Goal: Task Accomplishment & Management: Use online tool/utility

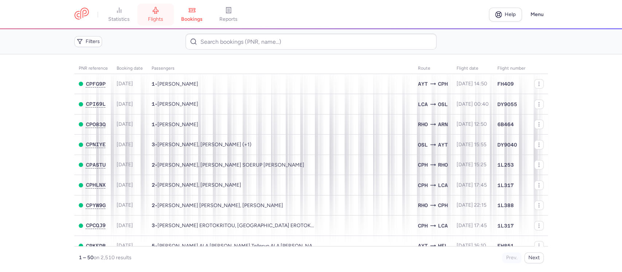
click at [153, 20] on span "flights" at bounding box center [155, 19] width 15 height 7
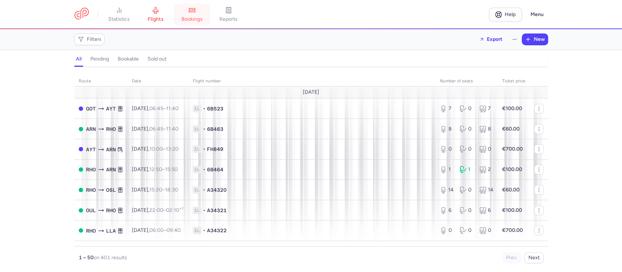
click at [199, 20] on span "bookings" at bounding box center [192, 19] width 21 height 7
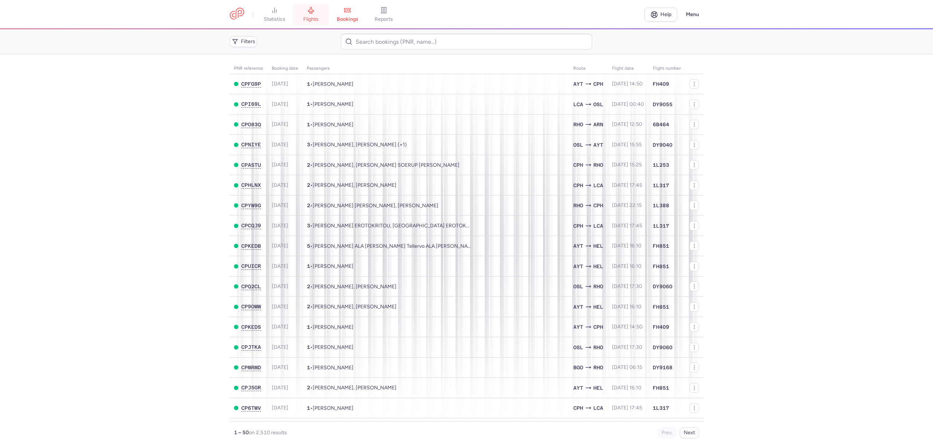
click at [314, 15] on link "flights" at bounding box center [311, 15] width 36 height 16
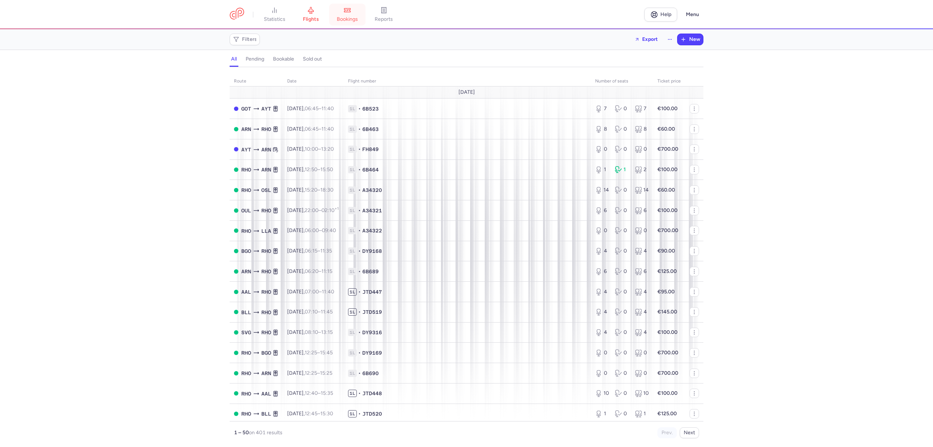
click at [356, 13] on link "bookings" at bounding box center [347, 15] width 36 height 16
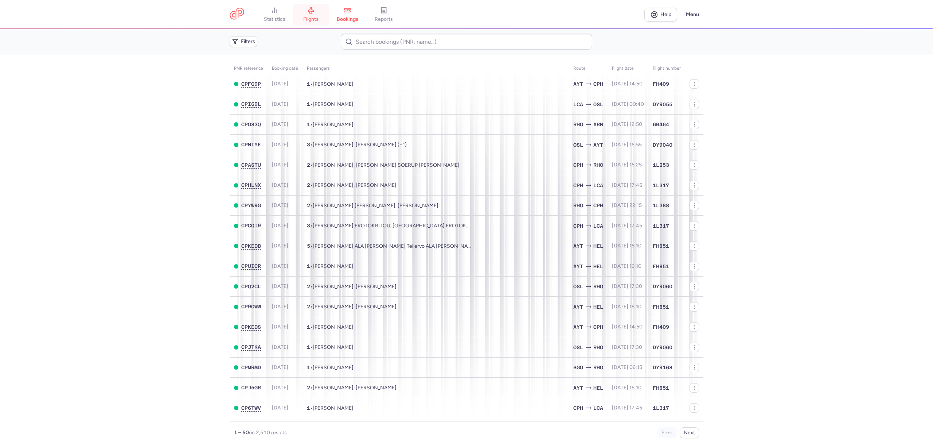
click at [309, 23] on link "flights" at bounding box center [311, 15] width 36 height 16
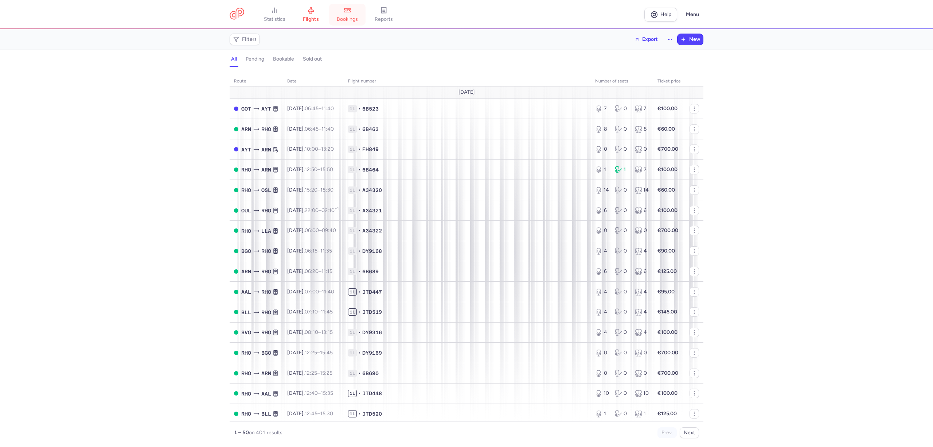
click at [349, 15] on link "bookings" at bounding box center [347, 15] width 36 height 16
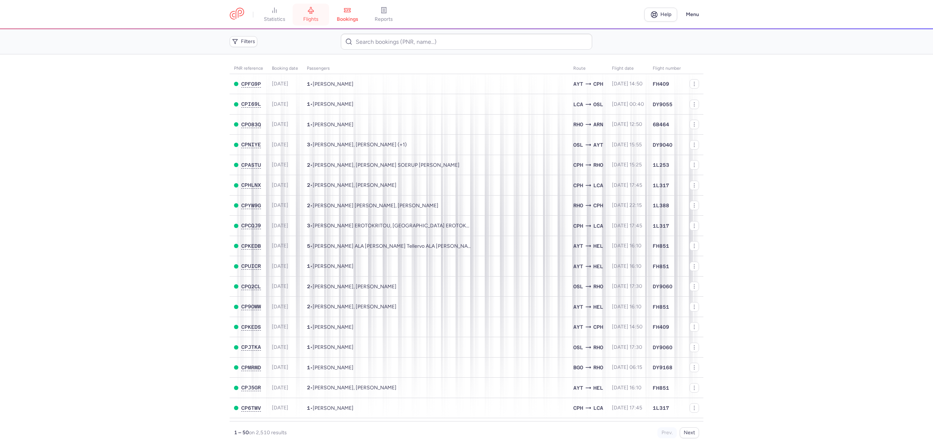
click at [314, 19] on span "flights" at bounding box center [310, 19] width 15 height 7
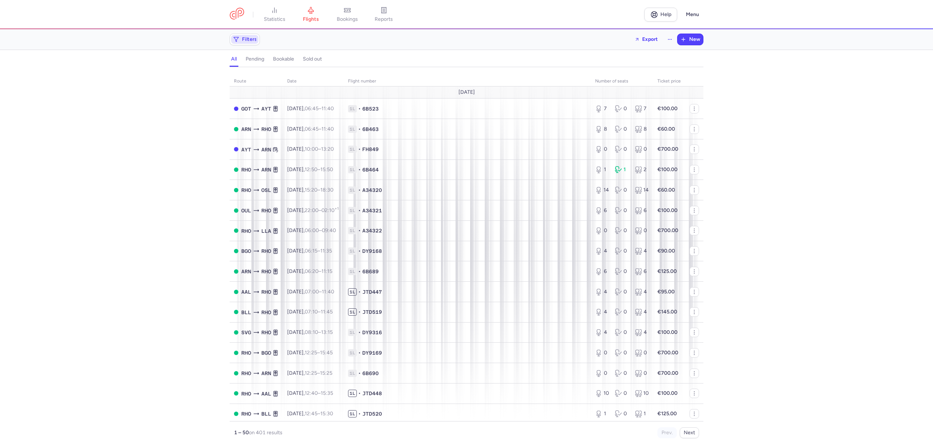
click at [252, 41] on span "Filters" at bounding box center [249, 39] width 15 height 6
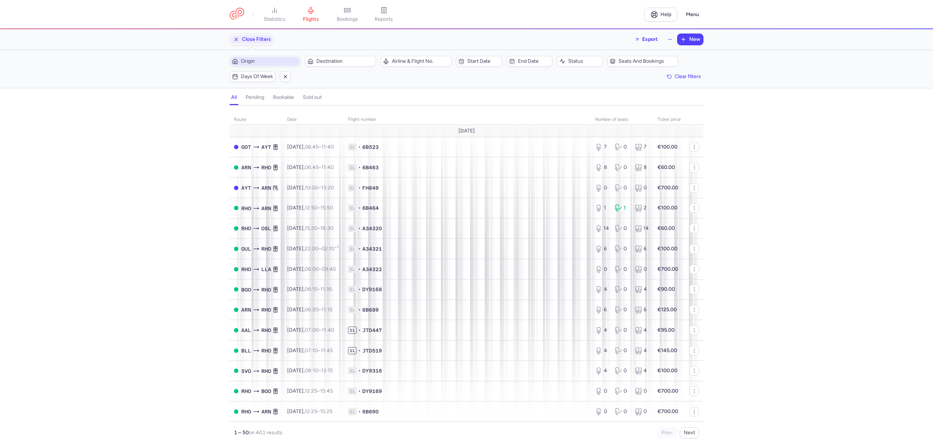
click at [258, 61] on span "Origin" at bounding box center [269, 61] width 57 height 6
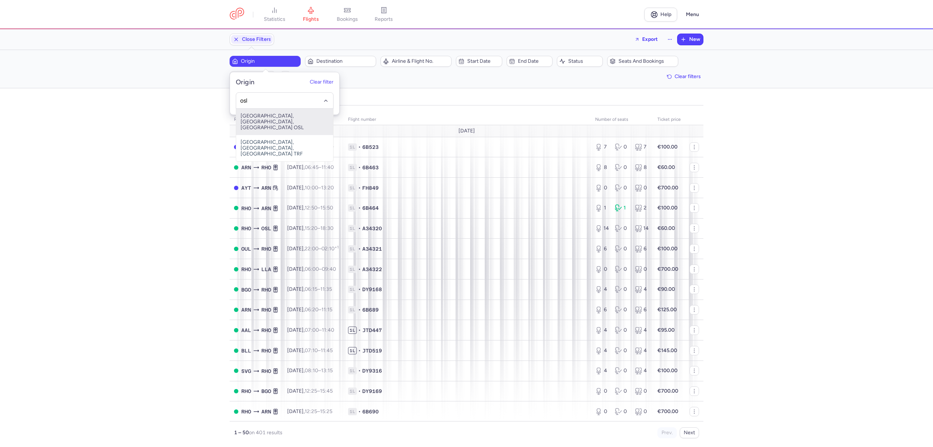
click at [258, 116] on span "Gardermoen, Oslo, Norway OSL" at bounding box center [284, 122] width 97 height 26
type input "osl"
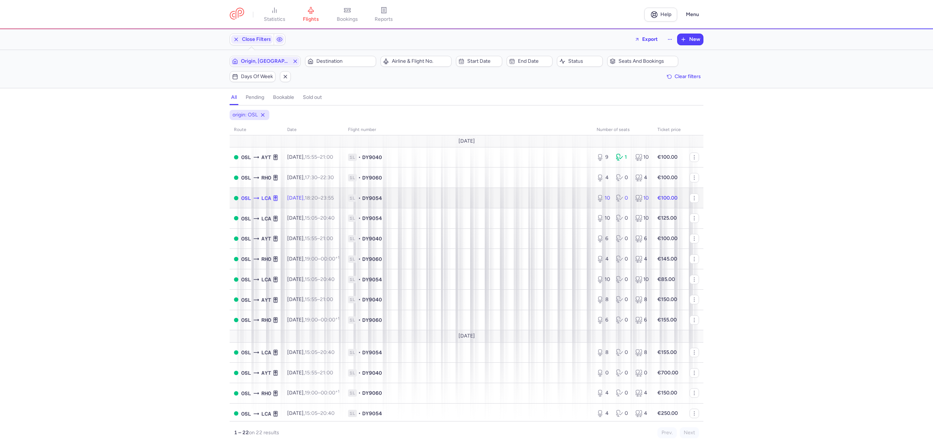
click at [512, 200] on span "1L • DY9054" at bounding box center [468, 197] width 240 height 7
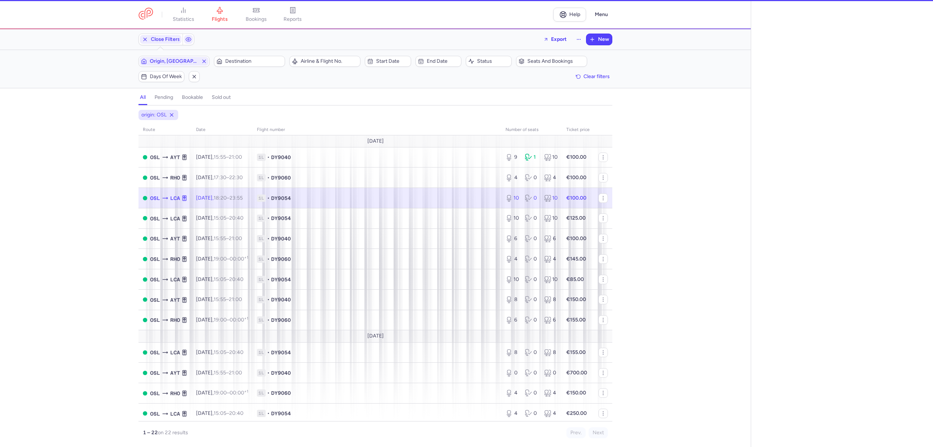
select select "days"
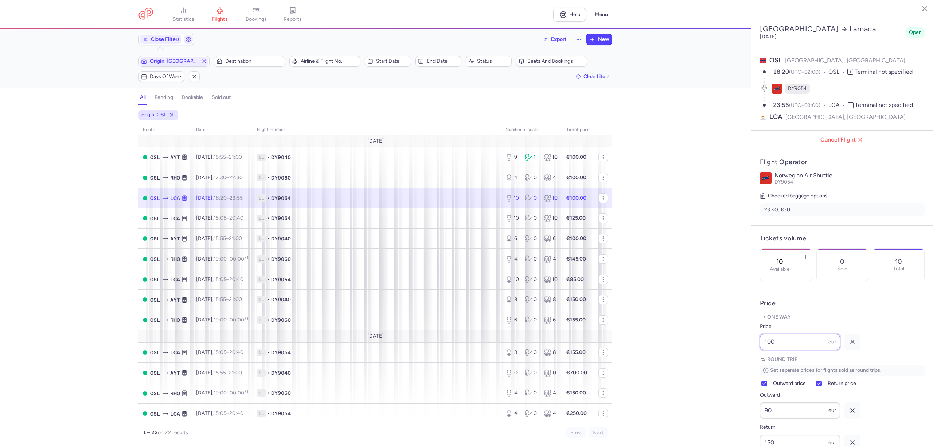
click at [751, 362] on div "Oslo Larnaca Saturday, August 16, 2025 Open OSL Oslo, Norway 18:20 (UTC+02:00) …" at bounding box center [842, 223] width 182 height 447
type input "85"
click at [779, 430] on span "Save changes" at bounding box center [784, 432] width 36 height 7
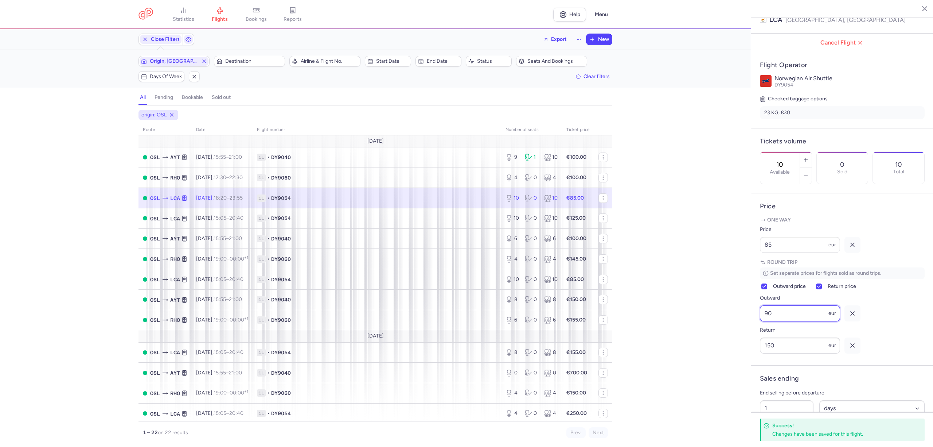
drag, startPoint x: 767, startPoint y: 335, endPoint x: 760, endPoint y: 336, distance: 7.7
click at [760, 336] on article "Price One way Price 85 eur Round trip Set separate prices for flights sold as r…" at bounding box center [842, 279] width 182 height 172
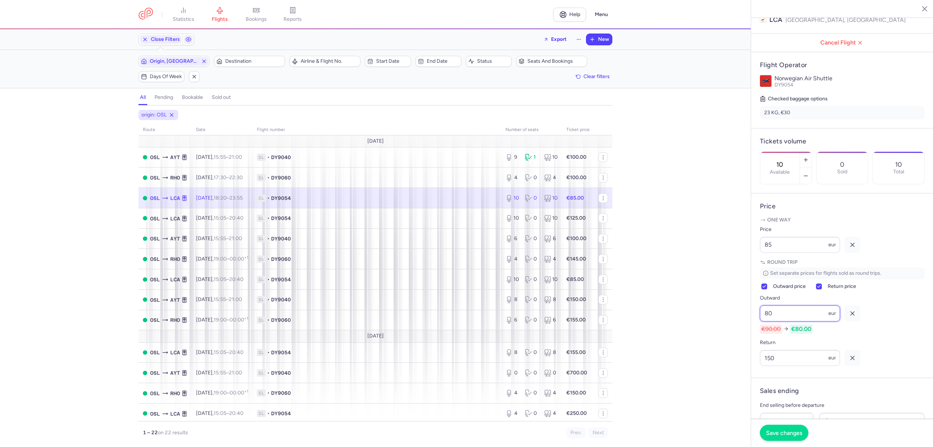
type input "80"
click at [777, 438] on button "Save changes" at bounding box center [784, 432] width 48 height 16
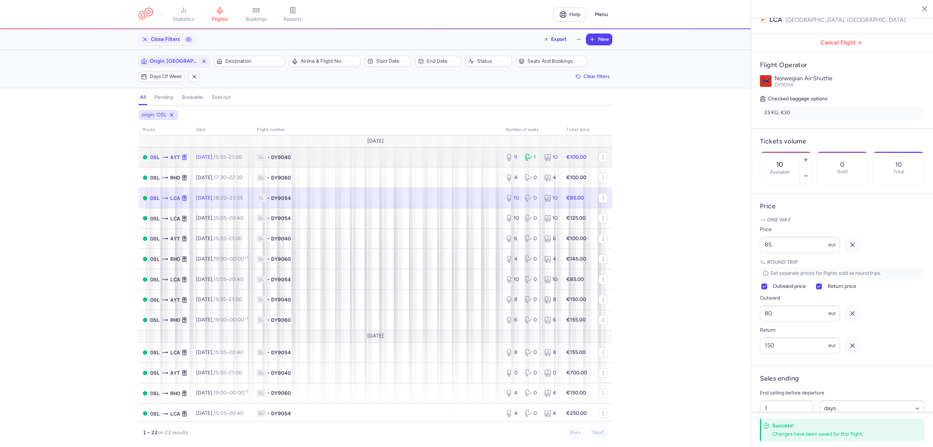
click at [381, 157] on span "1L • DY9040" at bounding box center [377, 156] width 240 height 7
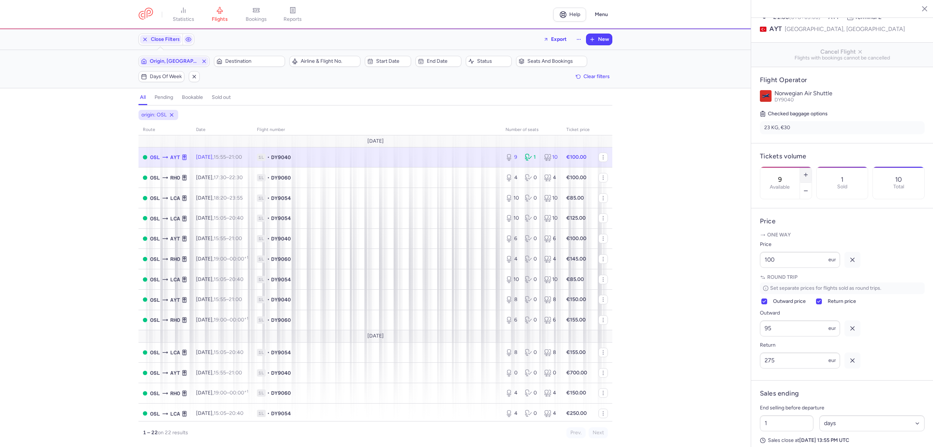
click at [808, 175] on line "button" at bounding box center [805, 175] width 3 height 0
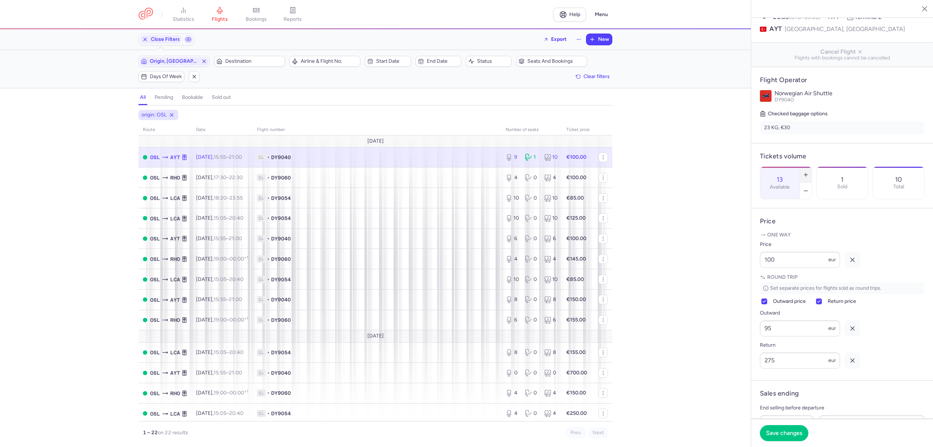
type input "14"
drag, startPoint x: 792, startPoint y: 268, endPoint x: 752, endPoint y: 266, distance: 40.5
click at [758, 265] on article "Price One way Price 100 eur Round trip Set separate prices for flights sold as …" at bounding box center [842, 294] width 182 height 172
type input "75"
drag, startPoint x: 780, startPoint y: 355, endPoint x: 728, endPoint y: 354, distance: 52.5
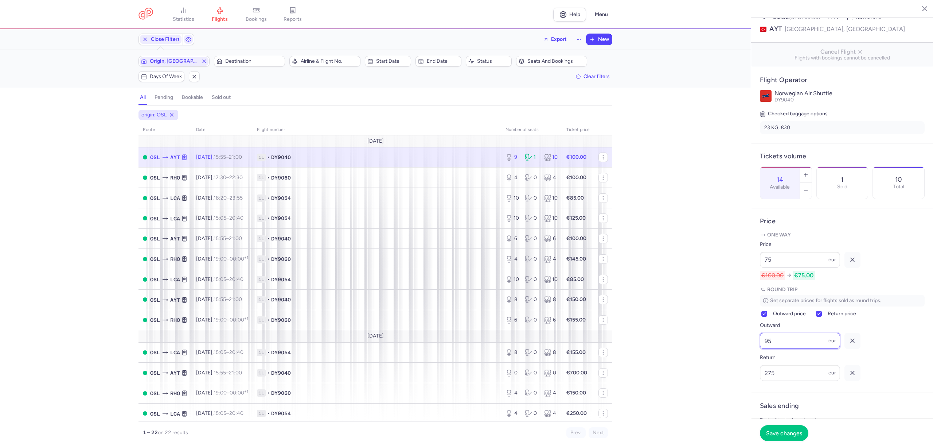
click at [728, 354] on div "statistics flights bookings reports Help Menu Close Filters Export New Filters …" at bounding box center [466, 223] width 933 height 447
type input "70"
drag, startPoint x: 786, startPoint y: 395, endPoint x: 727, endPoint y: 393, distance: 59.5
click at [727, 393] on div "statistics flights bookings reports Help Menu Close Filters Export New Filters …" at bounding box center [466, 223] width 933 height 447
type input "240"
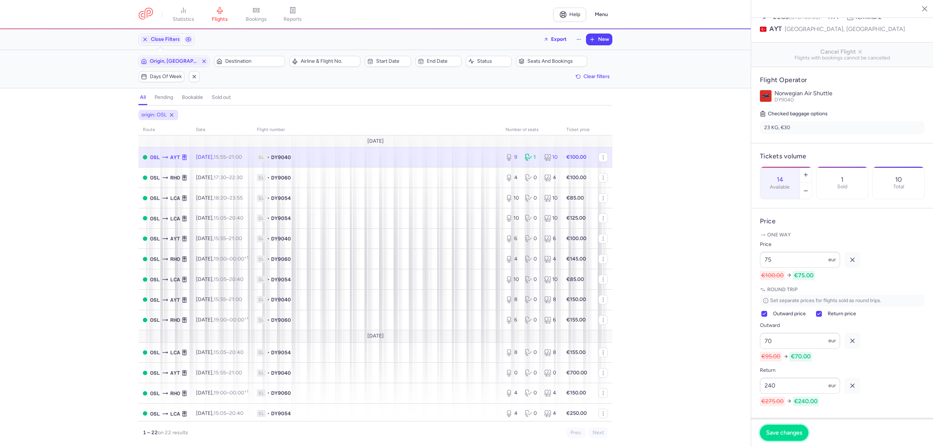
click at [779, 429] on span "Save changes" at bounding box center [784, 432] width 36 height 7
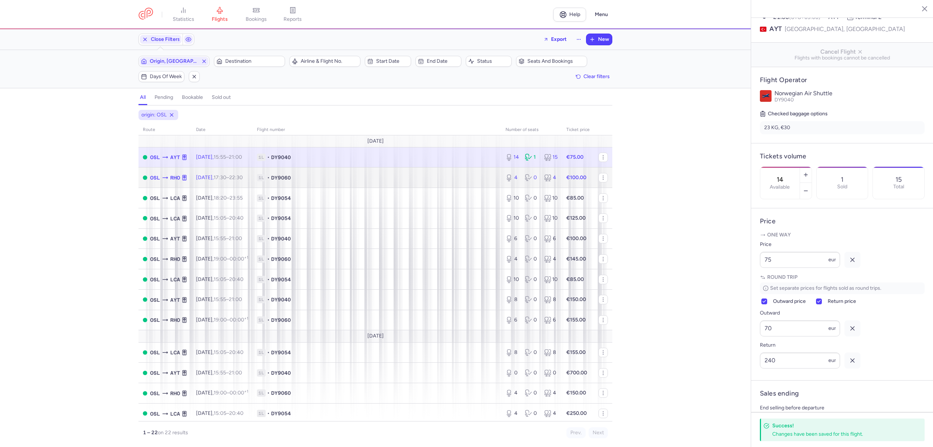
click at [359, 177] on span "1L • DY9060" at bounding box center [377, 177] width 240 height 7
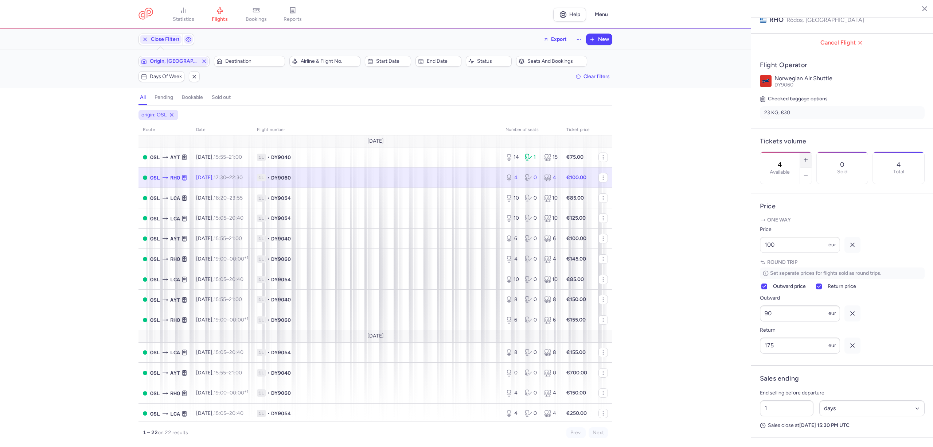
click at [809, 157] on icon "button" at bounding box center [806, 160] width 6 height 6
type input "8"
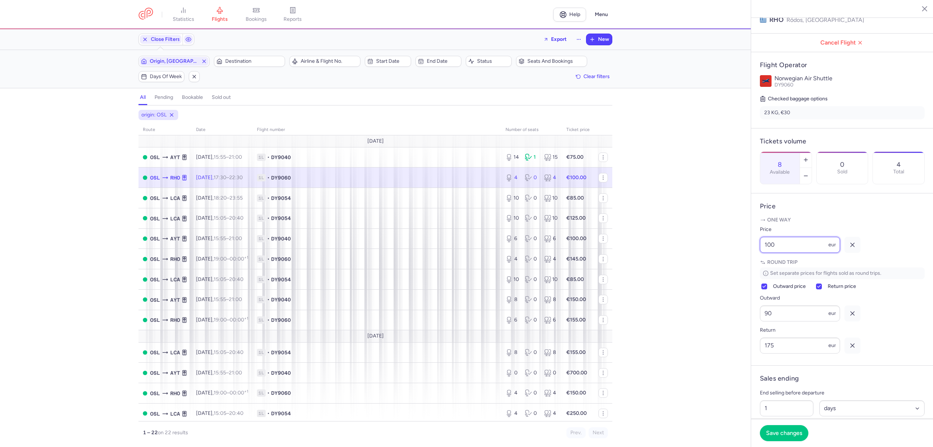
drag, startPoint x: 783, startPoint y: 268, endPoint x: 718, endPoint y: 267, distance: 65.3
click at [720, 267] on div "statistics flights bookings reports Help Menu Close Filters Export New Filters …" at bounding box center [466, 223] width 933 height 447
type input "75"
drag, startPoint x: 779, startPoint y: 342, endPoint x: 713, endPoint y: 346, distance: 66.1
click at [735, 343] on div "statistics flights bookings reports Help Menu Close Filters Export New Filters …" at bounding box center [466, 223] width 933 height 447
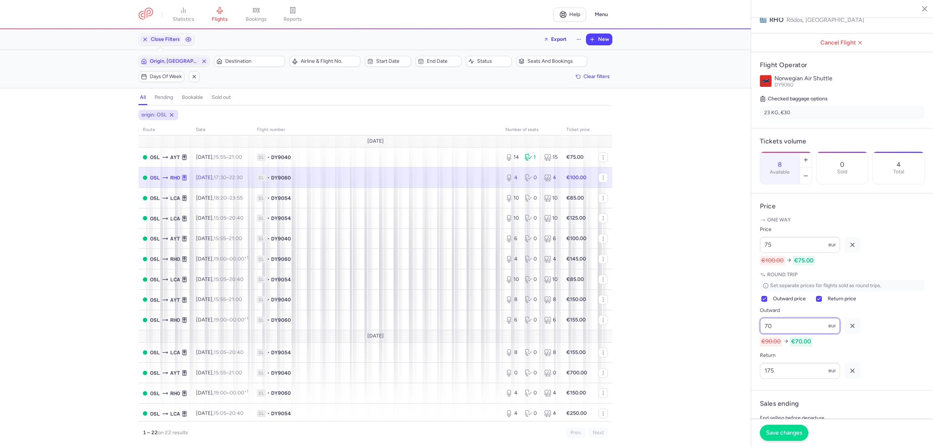
type input "70"
click at [785, 433] on span "Save changes" at bounding box center [784, 432] width 36 height 7
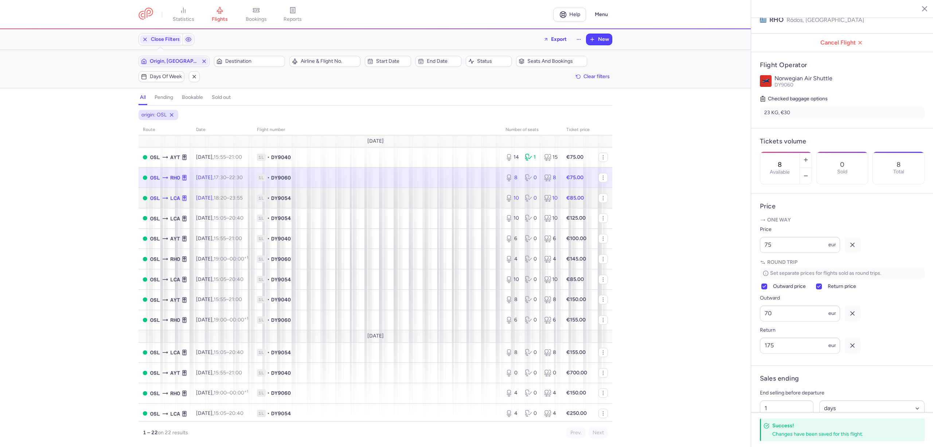
click at [459, 206] on td "1L • DY9054" at bounding box center [377, 198] width 249 height 20
type input "10"
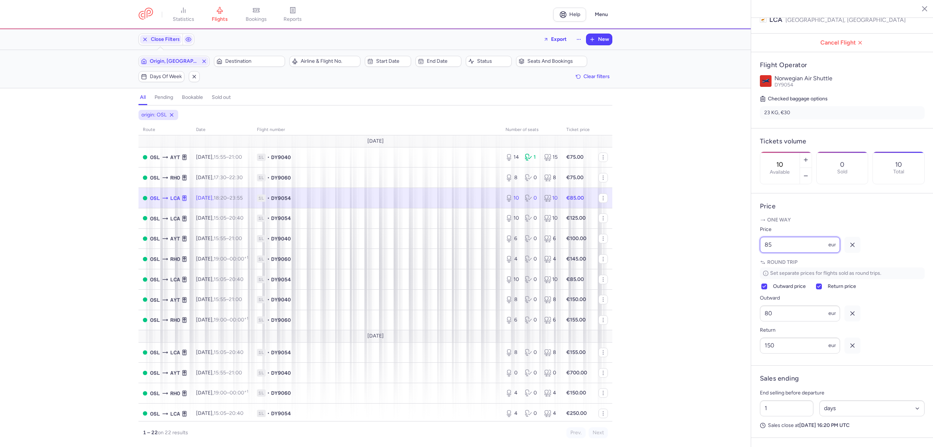
drag, startPoint x: 730, startPoint y: 264, endPoint x: 725, endPoint y: 265, distance: 4.8
click at [727, 264] on div "statistics flights bookings reports Help Menu Close Filters Export New Filters …" at bounding box center [466, 223] width 933 height 447
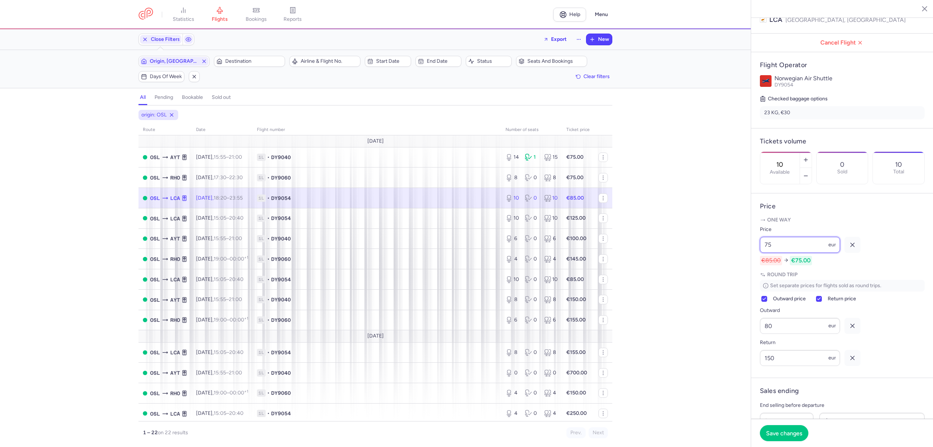
type input "75"
drag, startPoint x: 754, startPoint y: 348, endPoint x: 728, endPoint y: 351, distance: 26.9
click at [728, 351] on div "statistics flights bookings reports Help Menu Close Filters Export New Filters …" at bounding box center [466, 223] width 933 height 447
type input "70"
click at [779, 430] on span "Save changes" at bounding box center [784, 432] width 36 height 7
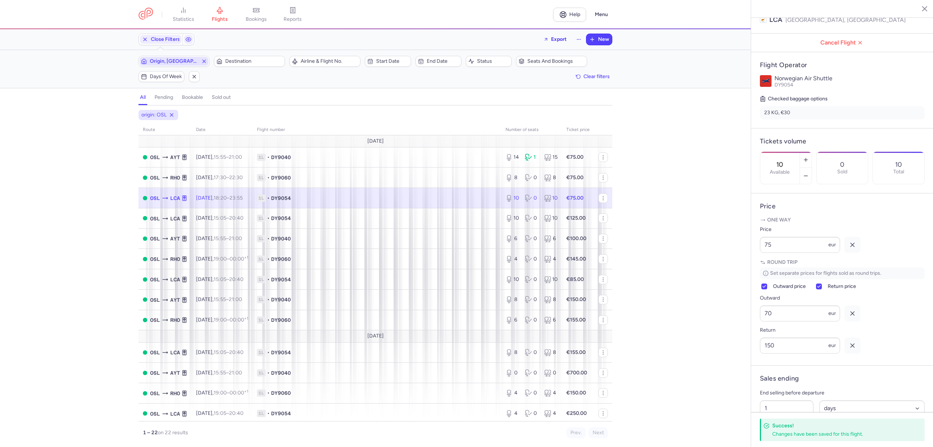
click at [187, 62] on span "Origin, OSL" at bounding box center [174, 61] width 48 height 6
click at [191, 112] on span "Bergen Airport; Flesland, Bergen, Norway BGO" at bounding box center [193, 125] width 97 height 32
type input "bgo"
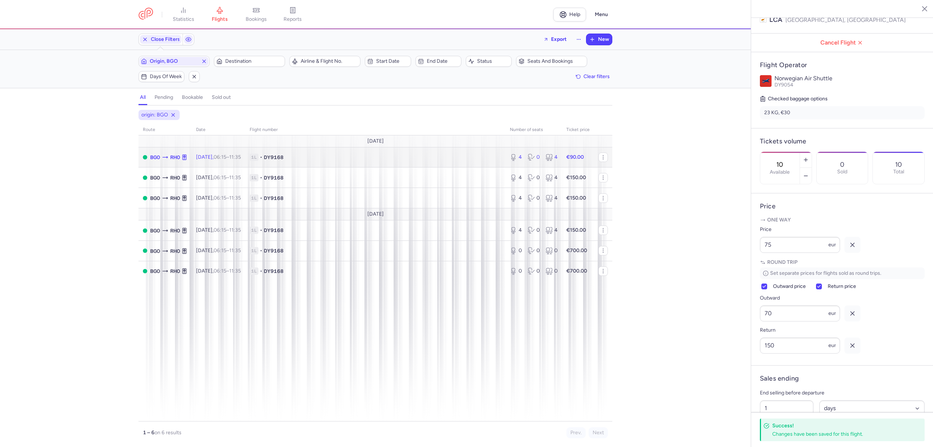
click at [475, 162] on td "1L • DY9168" at bounding box center [375, 157] width 260 height 20
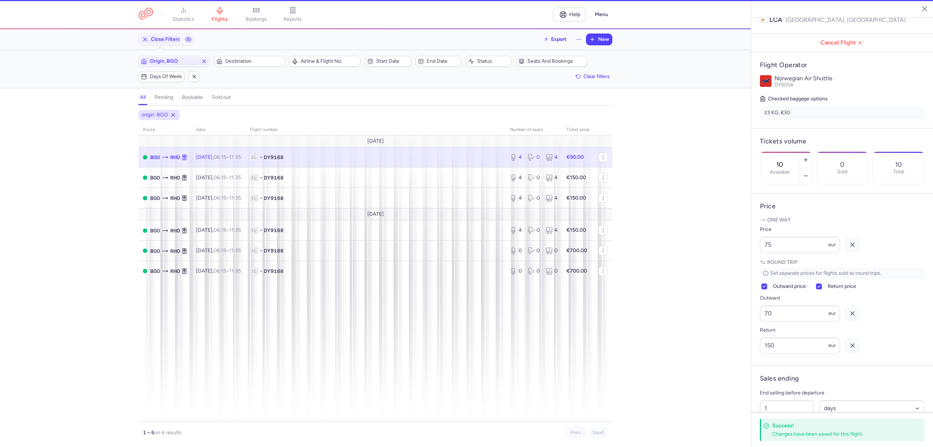
type input "4"
type input "8"
select select "hours"
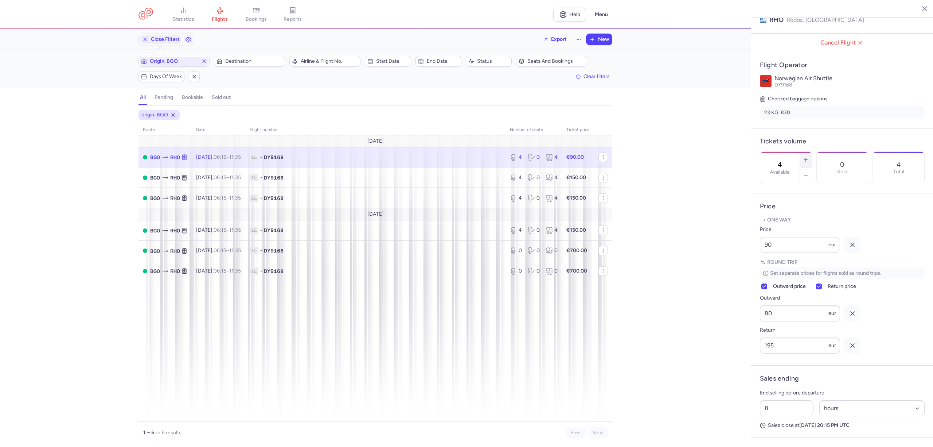
click at [812, 152] on button "button" at bounding box center [806, 160] width 12 height 16
type input "6"
drag, startPoint x: 747, startPoint y: 265, endPoint x: 737, endPoint y: 266, distance: 10.6
click at [740, 265] on div "statistics flights bookings reports Help Menu Close Filters Export New Filters …" at bounding box center [466, 223] width 933 height 447
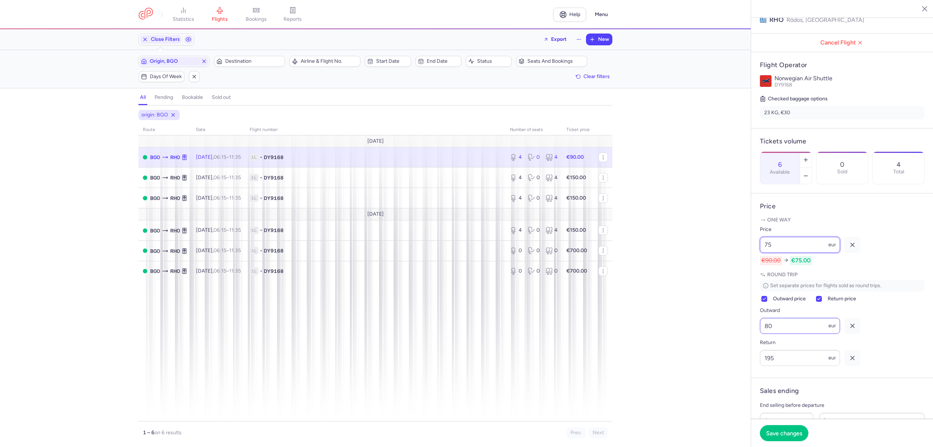
type input "75"
drag, startPoint x: 775, startPoint y: 341, endPoint x: 727, endPoint y: 347, distance: 48.6
click at [728, 347] on div "statistics flights bookings reports Help Menu Close Filters Export New Filters …" at bounding box center [466, 223] width 933 height 447
type input "70"
click at [776, 436] on button "Save changes" at bounding box center [784, 432] width 48 height 16
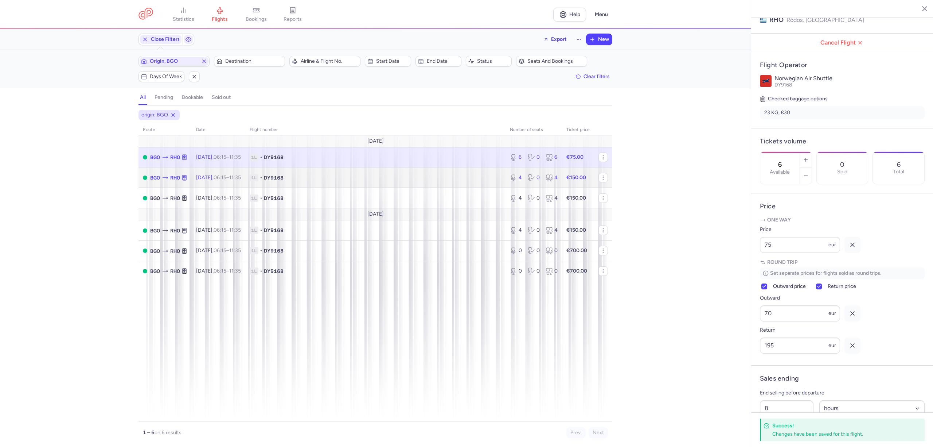
click at [483, 180] on span "1L • DY9168" at bounding box center [376, 177] width 252 height 7
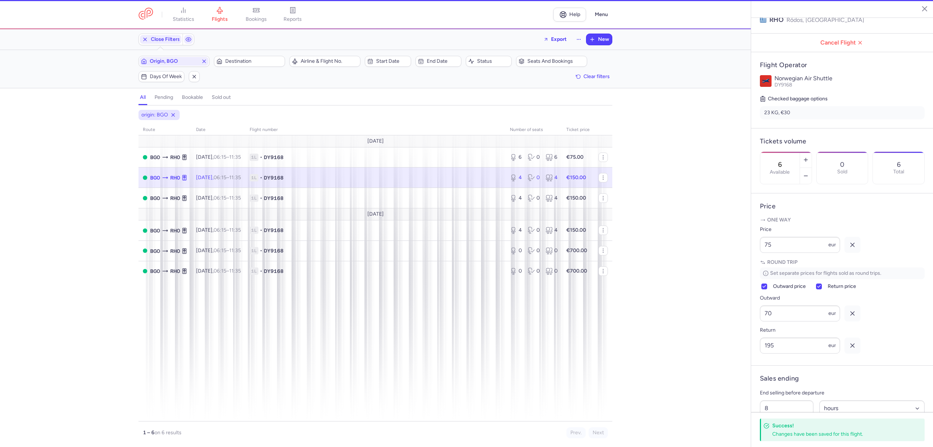
type input "4"
type input "1"
select select "days"
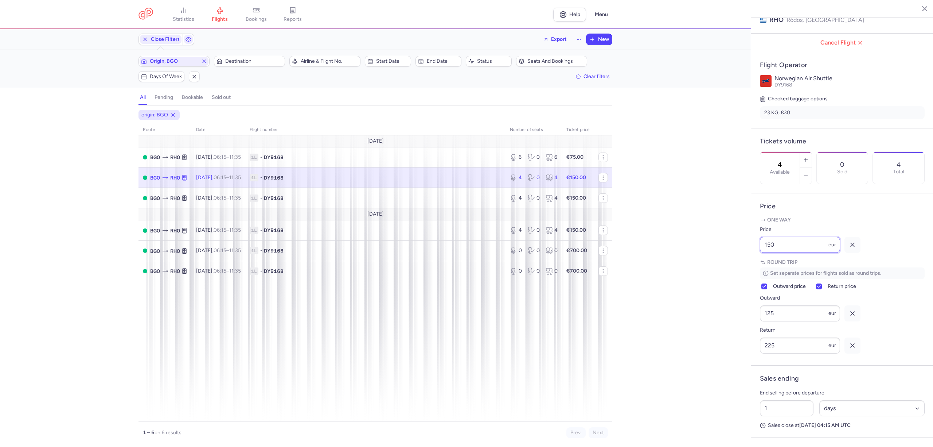
drag, startPoint x: 792, startPoint y: 263, endPoint x: 732, endPoint y: 263, distance: 59.8
click at [732, 263] on div "statistics flights bookings reports Help Menu Close Filters Export New Filters …" at bounding box center [466, 223] width 933 height 447
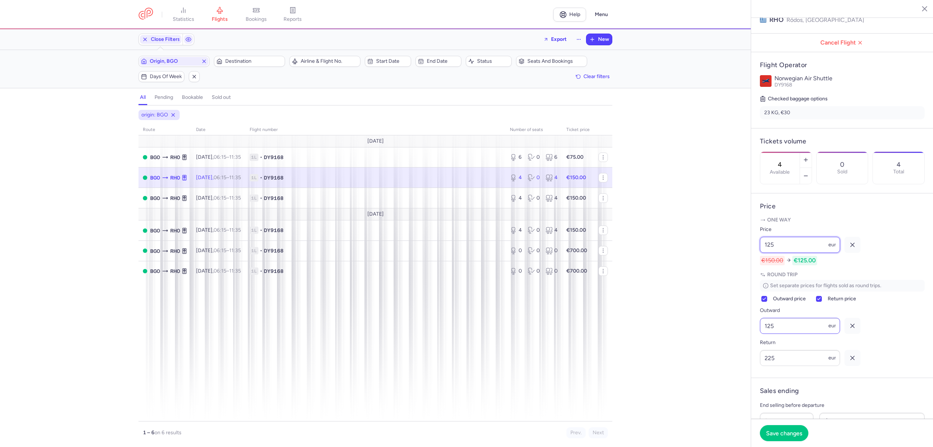
type input "125"
drag, startPoint x: 783, startPoint y: 343, endPoint x: 750, endPoint y: 344, distance: 33.2
click at [751, 345] on div "Bergen Ródos Saturday, August 23, 2025 Open BGO Bergen, Norway 06:15 (UTC+02:00…" at bounding box center [842, 223] width 182 height 447
type input "115"
click at [782, 432] on span "Save changes" at bounding box center [784, 432] width 36 height 7
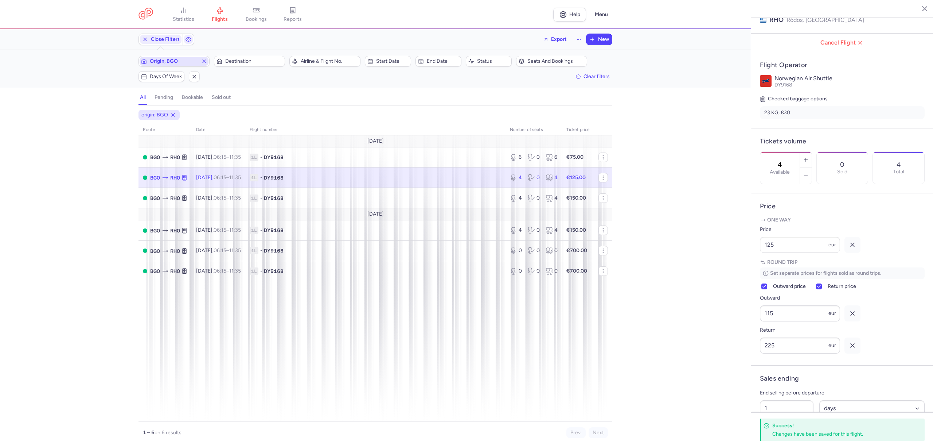
click at [179, 60] on span "Origin, BGO" at bounding box center [174, 61] width 48 height 6
click at [163, 115] on span "VÃ¦rnes, Trondheim, Norway TRD" at bounding box center [193, 119] width 97 height 20
type input "trd"
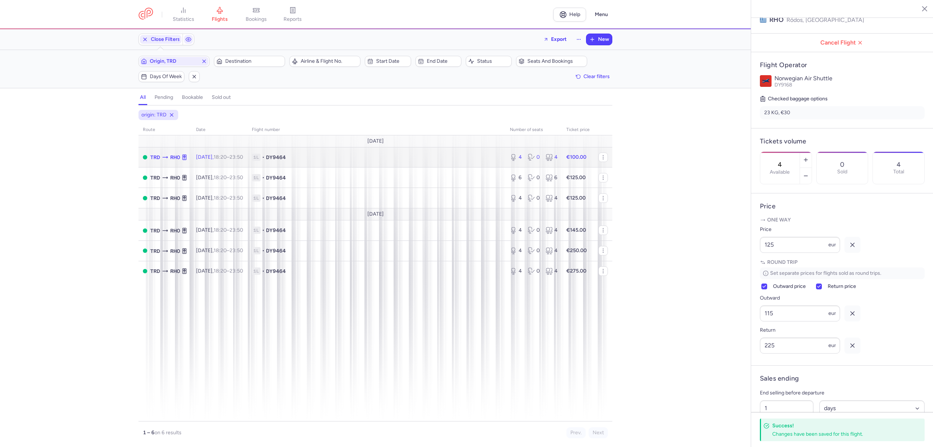
click at [481, 161] on span "1L • DY9464" at bounding box center [376, 156] width 249 height 7
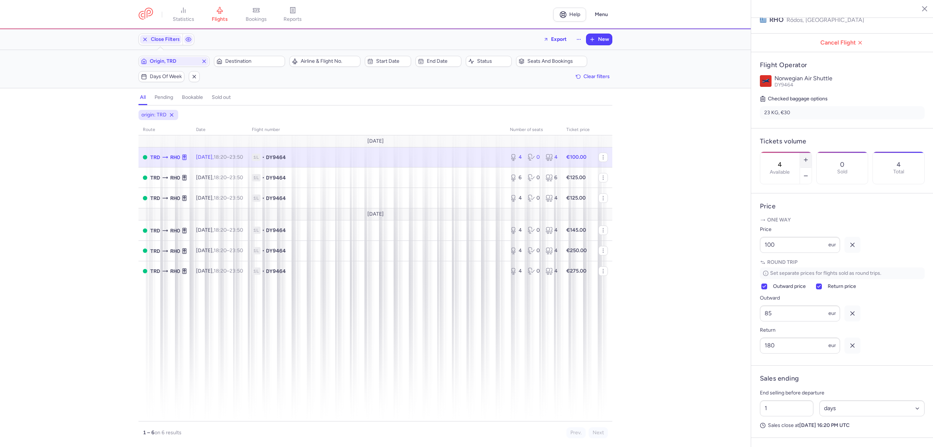
click at [809, 157] on icon "button" at bounding box center [806, 160] width 6 height 6
type input "6"
drag, startPoint x: 754, startPoint y: 263, endPoint x: 716, endPoint y: 261, distance: 38.3
click at [716, 261] on div "statistics flights bookings reports Help Menu Close Filters Export New Filters …" at bounding box center [466, 223] width 933 height 447
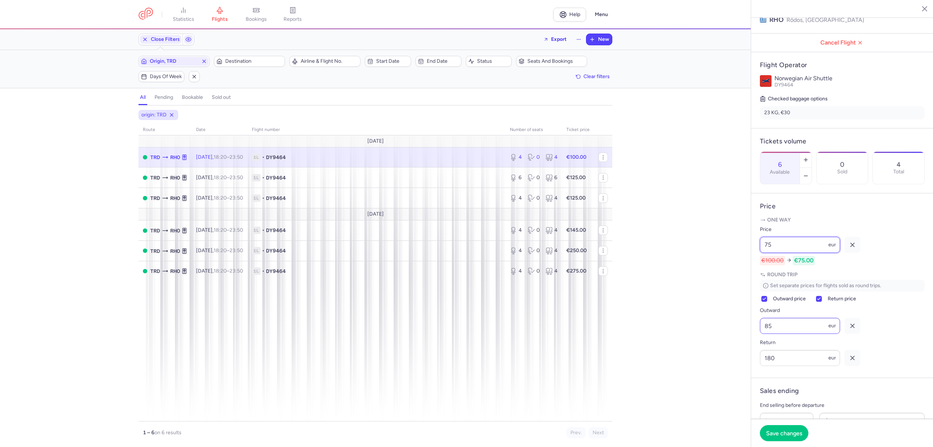
type input "75"
drag, startPoint x: 781, startPoint y: 343, endPoint x: 717, endPoint y: 341, distance: 64.2
click at [734, 340] on div "statistics flights bookings reports Help Menu Close Filters Export New Filters …" at bounding box center [466, 223] width 933 height 447
type input "70"
click at [788, 437] on button "Save changes" at bounding box center [784, 432] width 48 height 16
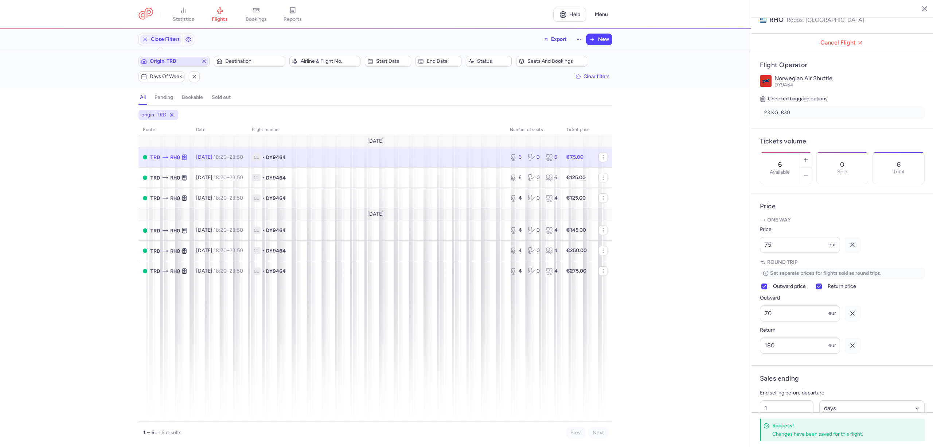
drag, startPoint x: 163, startPoint y: 60, endPoint x: 153, endPoint y: 60, distance: 9.5
click at [153, 60] on span "Origin, TRD" at bounding box center [174, 61] width 48 height 6
click at [161, 112] on span "Sola, Stavanger, Norway SVG" at bounding box center [193, 122] width 97 height 26
type input "svg"
click at [386, 153] on td "1L • DY9316" at bounding box center [376, 157] width 260 height 20
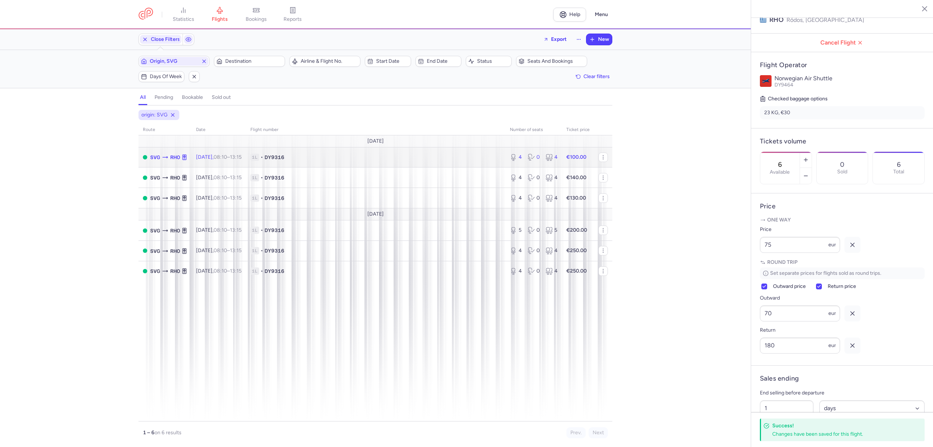
type input "4"
type input "10"
select select "hours"
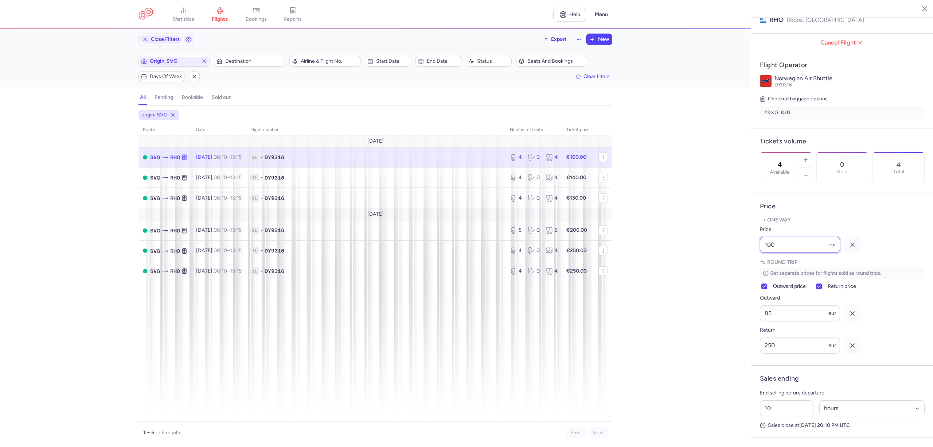
drag, startPoint x: 759, startPoint y: 256, endPoint x: 739, endPoint y: 256, distance: 19.7
click at [739, 256] on div "statistics flights bookings reports Help Menu Close Filters Export New Filters …" at bounding box center [466, 223] width 933 height 447
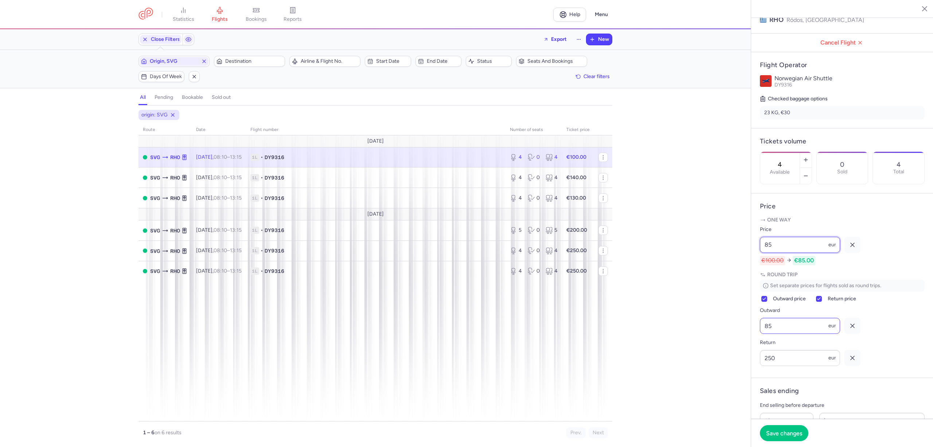
type input "85"
drag, startPoint x: 779, startPoint y: 351, endPoint x: 734, endPoint y: 346, distance: 45.5
click at [734, 346] on div "statistics flights bookings reports Help Menu Close Filters Export New Filters …" at bounding box center [466, 223] width 933 height 447
type input "80"
drag, startPoint x: 776, startPoint y: 390, endPoint x: 711, endPoint y: 390, distance: 64.9
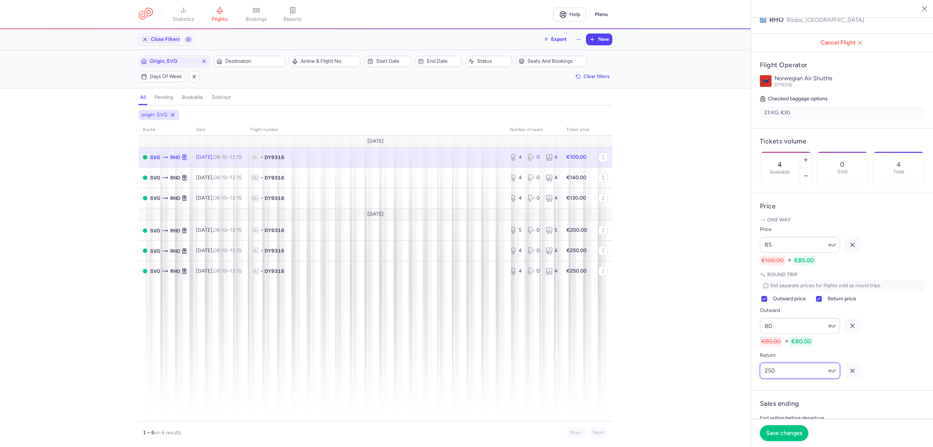
click at [716, 390] on div "statistics flights bookings reports Help Menu Close Filters Export New Filters …" at bounding box center [466, 223] width 933 height 447
type input "225"
click at [789, 437] on button "Save changes" at bounding box center [784, 432] width 48 height 16
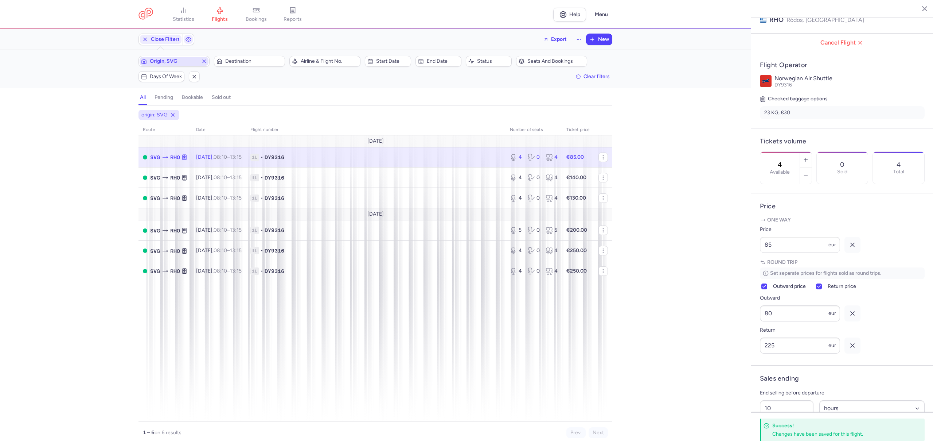
click at [178, 63] on span "Origin, SVG" at bounding box center [174, 61] width 48 height 6
click at [167, 113] on span "Kastrup, Copenhagen, Denmark CPH" at bounding box center [193, 122] width 97 height 26
type input "cph"
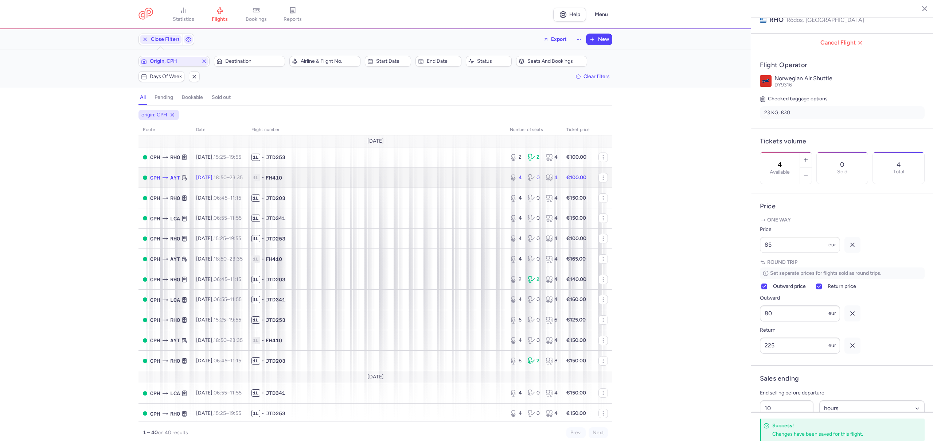
click at [391, 179] on span "1L • FH410" at bounding box center [377, 177] width 250 height 7
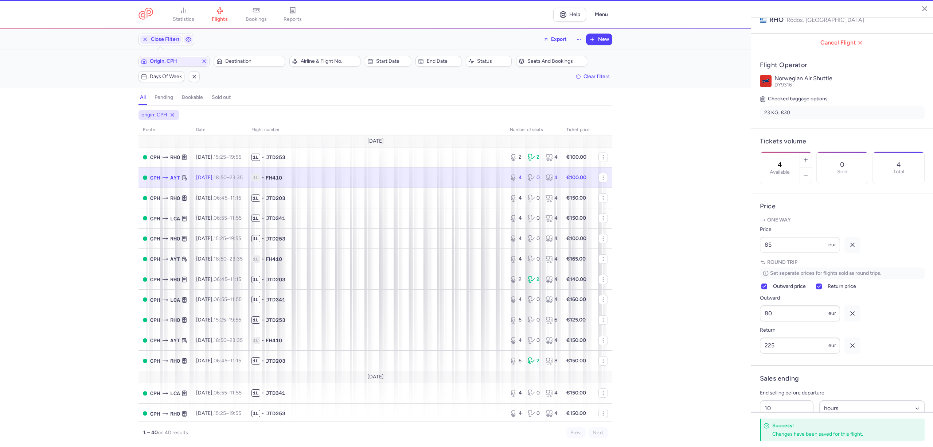
type input "1"
select select "days"
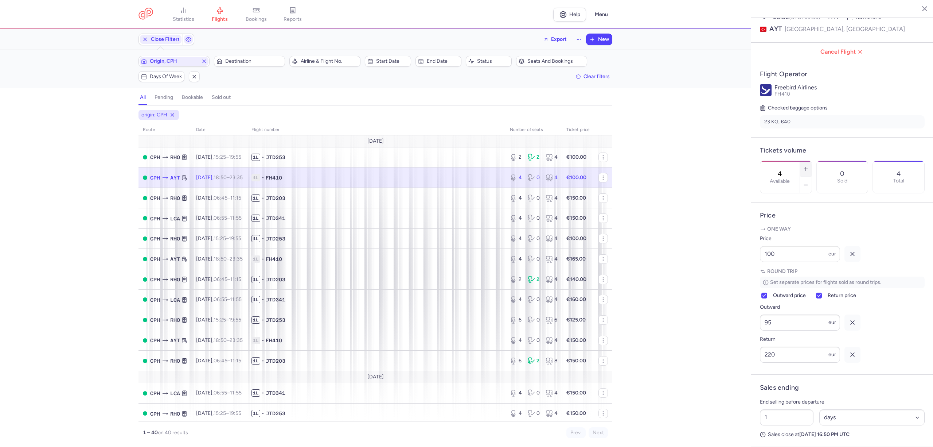
click at [812, 161] on button "button" at bounding box center [806, 169] width 12 height 16
type input "6"
drag, startPoint x: 756, startPoint y: 268, endPoint x: 738, endPoint y: 272, distance: 18.5
click at [738, 271] on div "statistics flights bookings reports Help Menu Close Filters Export New Filters …" at bounding box center [466, 223] width 933 height 447
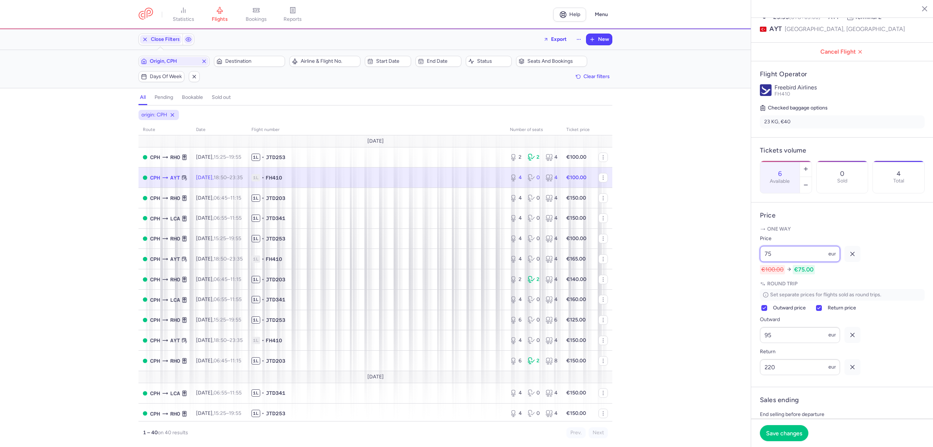
type input "75"
drag, startPoint x: 759, startPoint y: 343, endPoint x: 738, endPoint y: 345, distance: 20.8
click at [739, 344] on div "statistics flights bookings reports Help Menu Close Filters Export New Filters …" at bounding box center [466, 223] width 933 height 447
type input "70"
drag, startPoint x: 789, startPoint y: 395, endPoint x: 709, endPoint y: 396, distance: 79.8
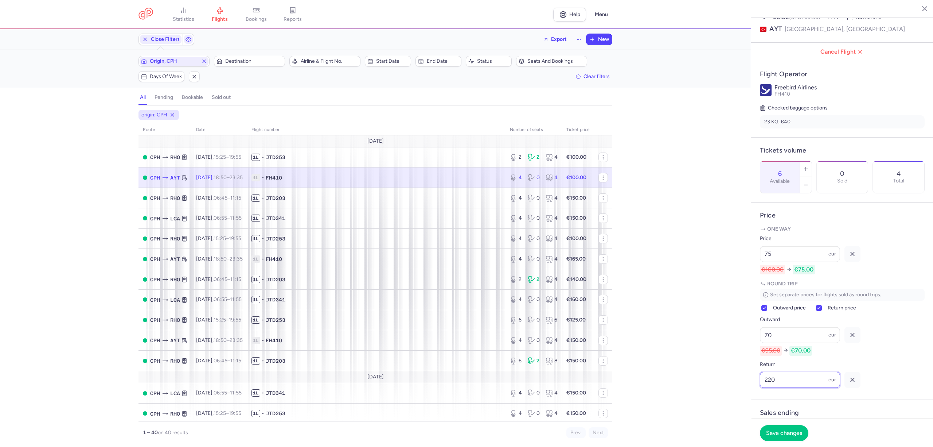
click at [709, 396] on div "statistics flights bookings reports Help Menu Close Filters Export New Filters …" at bounding box center [466, 223] width 933 height 447
type input "200"
click at [785, 432] on span "Save changes" at bounding box center [784, 432] width 36 height 7
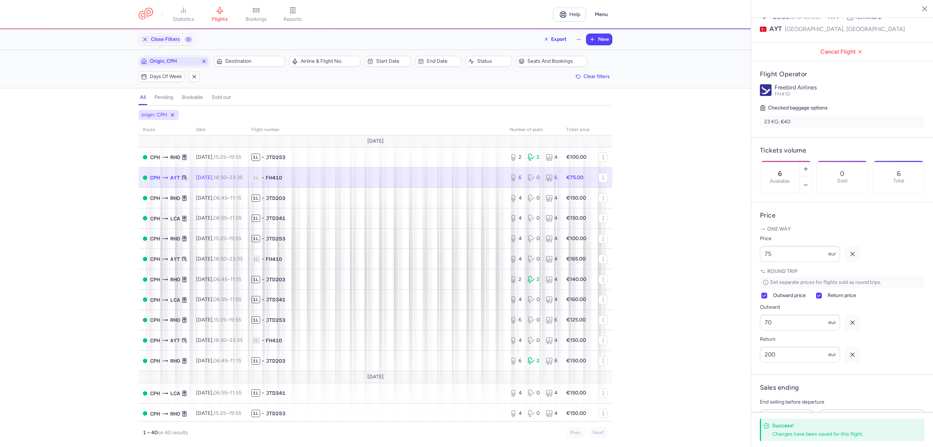
click at [181, 61] on span "Origin, CPH" at bounding box center [174, 61] width 48 height 6
click at [180, 114] on span "Vaasa, Vaasa, Finland VAA" at bounding box center [193, 119] width 97 height 20
type input "vaa"
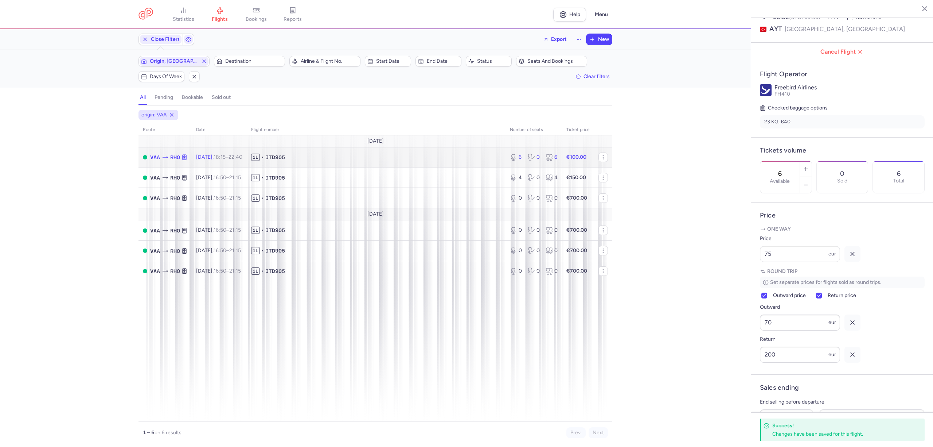
click at [357, 157] on span "1L • JTD905" at bounding box center [376, 156] width 250 height 7
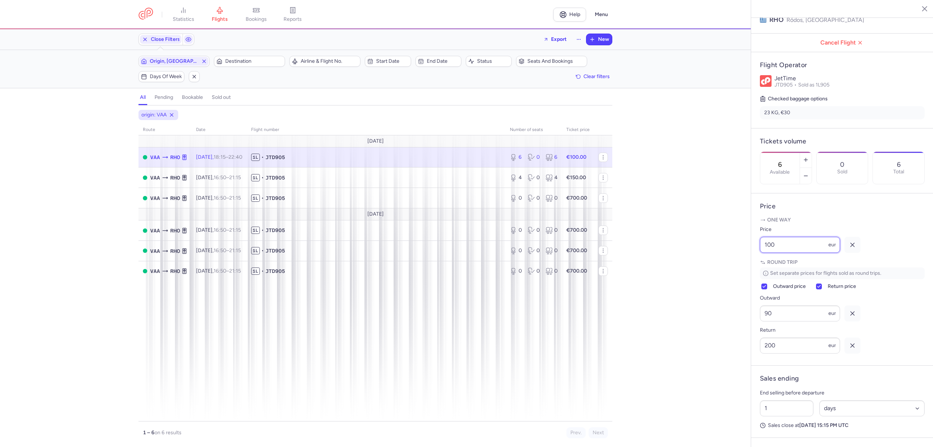
click at [756, 260] on article "Price One way Price 100 eur Round trip Set separate prices for flights sold as …" at bounding box center [842, 279] width 182 height 172
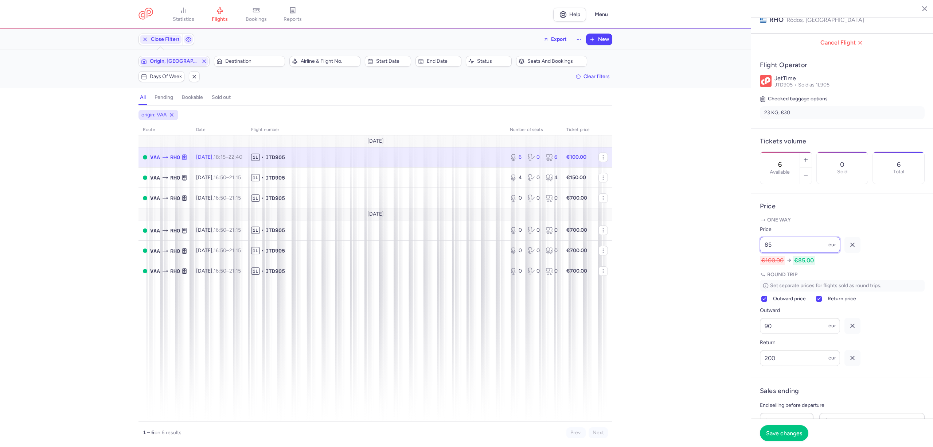
type input "85"
drag, startPoint x: 752, startPoint y: 346, endPoint x: 706, endPoint y: 344, distance: 45.6
click at [708, 345] on div "statistics flights bookings reports Help Menu Close Filters Export New Filters …" at bounding box center [466, 223] width 933 height 447
type input "75"
click at [779, 435] on span "Save changes" at bounding box center [784, 432] width 36 height 7
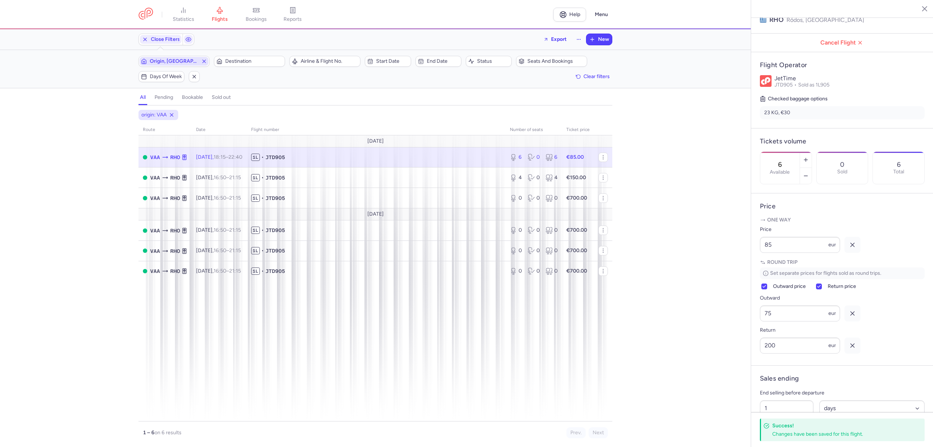
click at [183, 63] on span "Origin, VAA" at bounding box center [174, 61] width 48 height 6
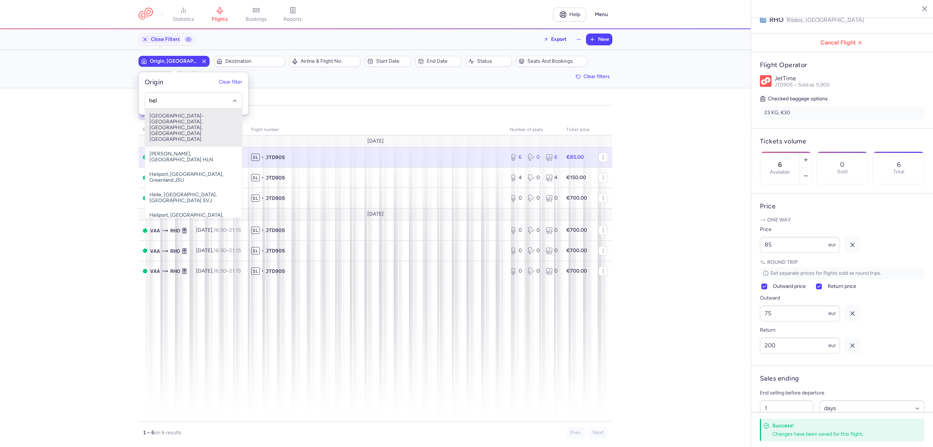
click at [170, 114] on span "Helsinki-vantaa, Helsinki, Finland HEL" at bounding box center [193, 128] width 97 height 38
type input "hel"
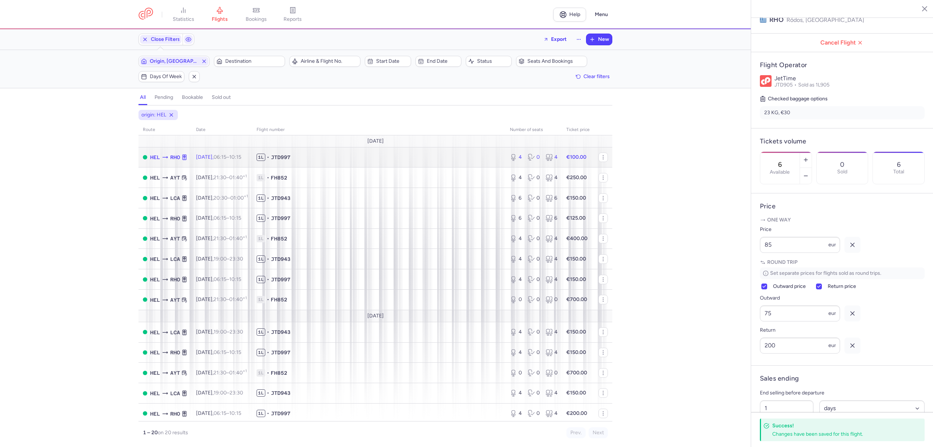
click at [479, 159] on span "1L • JTD997" at bounding box center [379, 156] width 245 height 7
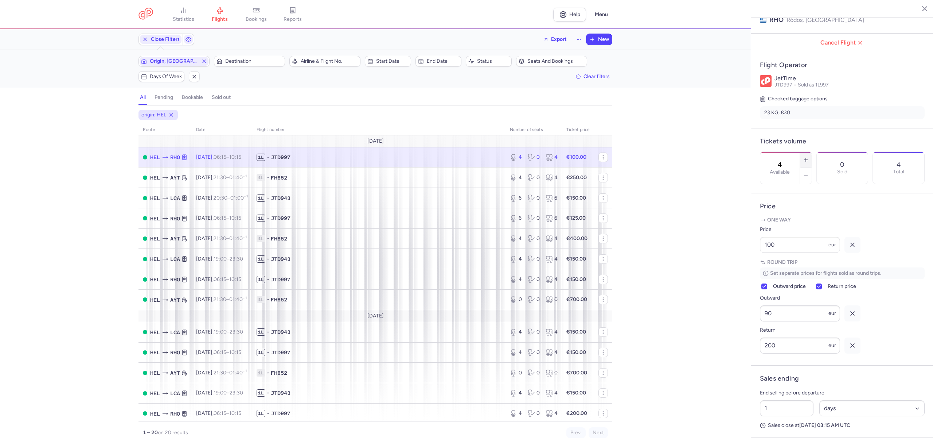
click at [809, 157] on icon "button" at bounding box center [806, 160] width 6 height 6
type input "6"
drag, startPoint x: 770, startPoint y: 268, endPoint x: 732, endPoint y: 270, distance: 37.9
click at [732, 270] on div "statistics flights bookings reports Help Menu Close Filters Export New Filters …" at bounding box center [466, 223] width 933 height 447
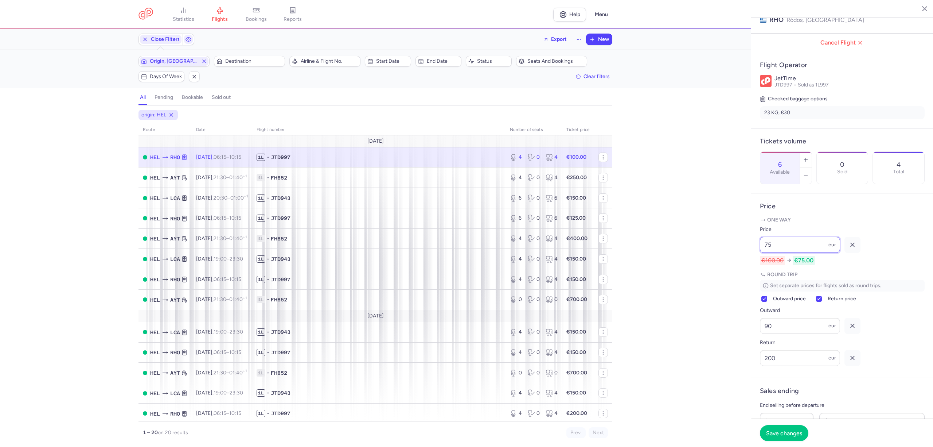
type input "75"
drag, startPoint x: 760, startPoint y: 345, endPoint x: 747, endPoint y: 345, distance: 12.8
click at [747, 345] on div "statistics flights bookings reports Help Menu Close Filters Export New Filters …" at bounding box center [466, 223] width 933 height 447
type input "70"
click at [786, 433] on span "Save changes" at bounding box center [784, 432] width 36 height 7
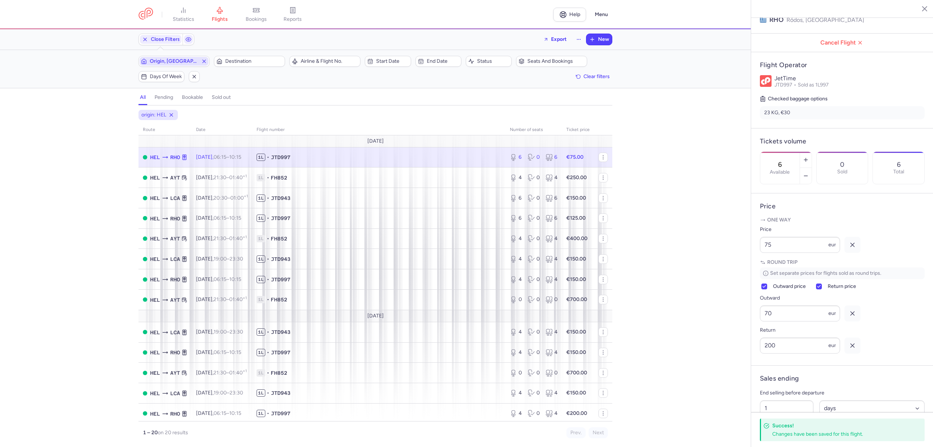
click at [158, 57] on span "Origin, HEL" at bounding box center [174, 61] width 69 height 9
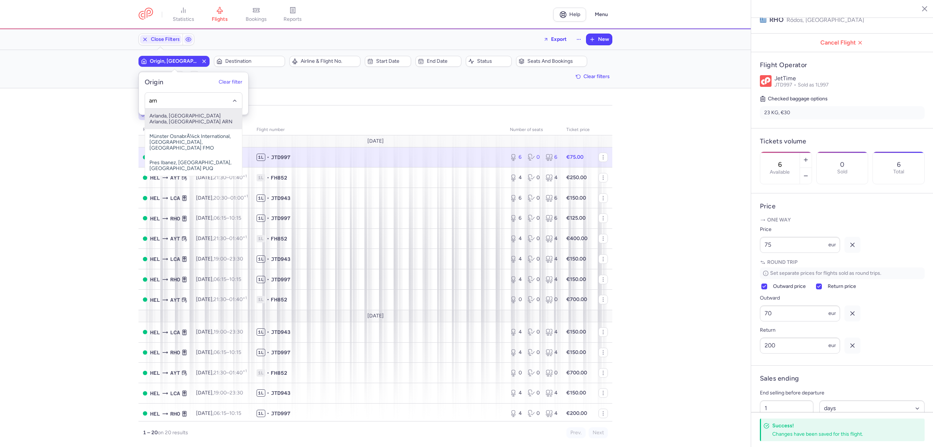
click at [160, 113] on span "Arlanda, Stockholm Arlanda, Sweden ARN" at bounding box center [193, 119] width 97 height 20
type input "arn"
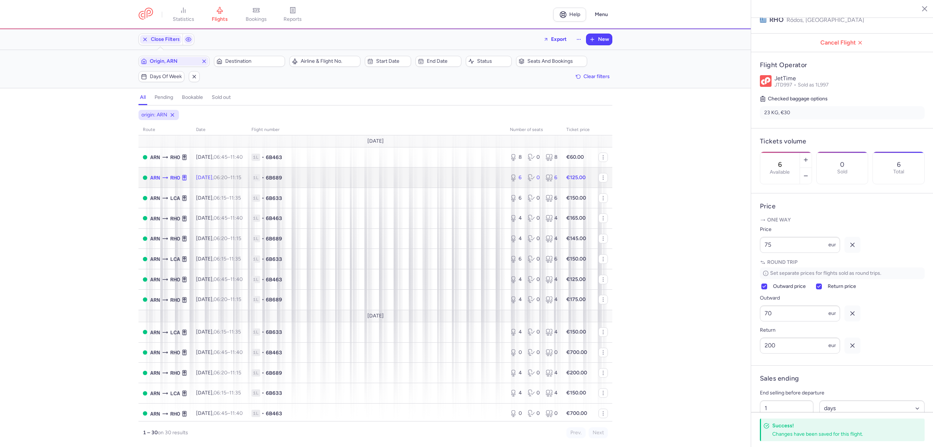
click at [340, 178] on span "1L • 6B689" at bounding box center [377, 177] width 250 height 7
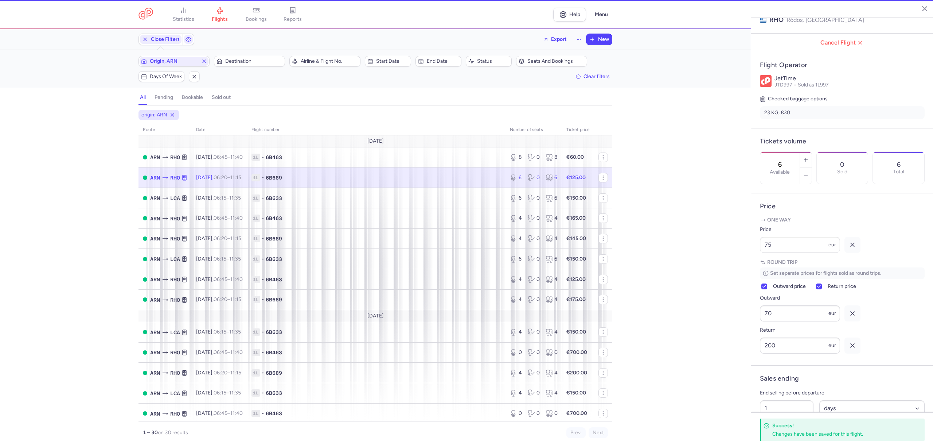
type input "8"
select select "hours"
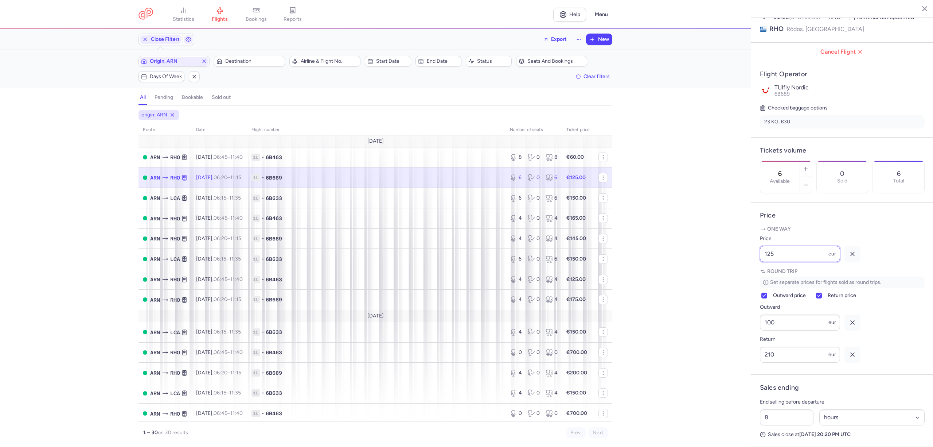
drag, startPoint x: 763, startPoint y: 260, endPoint x: 744, endPoint y: 260, distance: 18.2
click at [744, 260] on div "statistics flights bookings reports Help Menu Close Filters Export New Filters …" at bounding box center [466, 223] width 933 height 447
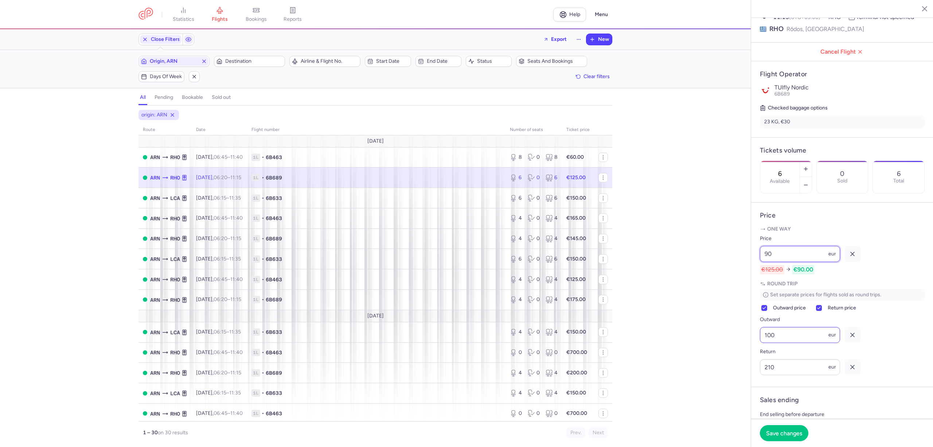
type input "90"
drag, startPoint x: 780, startPoint y: 345, endPoint x: 750, endPoint y: 345, distance: 30.3
click at [750, 345] on div "statistics flights bookings reports Help Menu Close Filters Export New Filters …" at bounding box center [466, 223] width 933 height 447
type input "85"
click at [789, 433] on span "Save changes" at bounding box center [784, 432] width 36 height 7
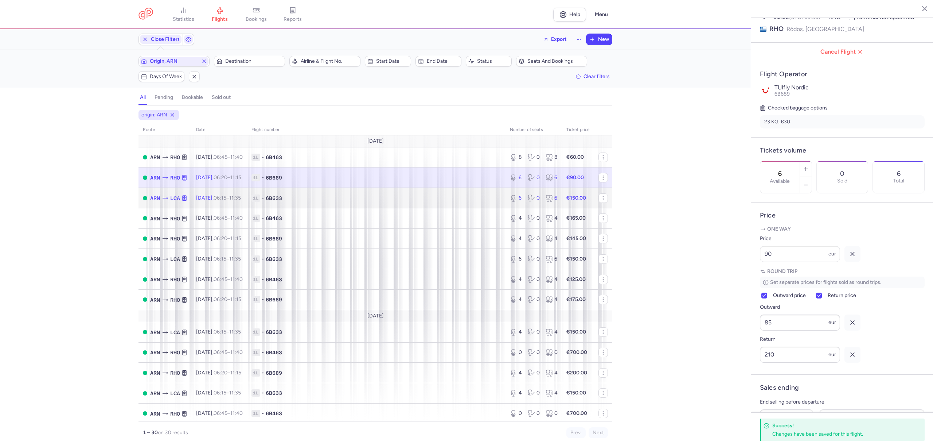
click at [472, 196] on span "1L • 6B633" at bounding box center [377, 197] width 250 height 7
type input "1"
select select "days"
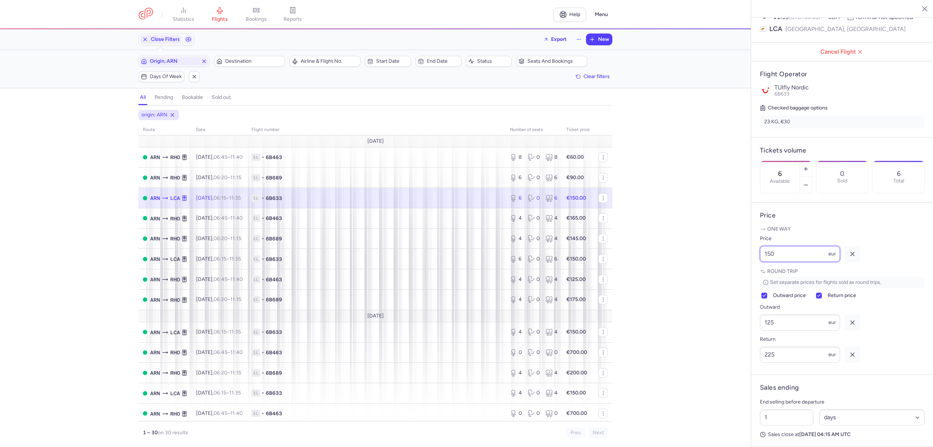
drag, startPoint x: 783, startPoint y: 261, endPoint x: 707, endPoint y: 261, distance: 76.9
click at [707, 261] on div "statistics flights bookings reports Help Menu Close Filters Export New Filters …" at bounding box center [466, 223] width 933 height 447
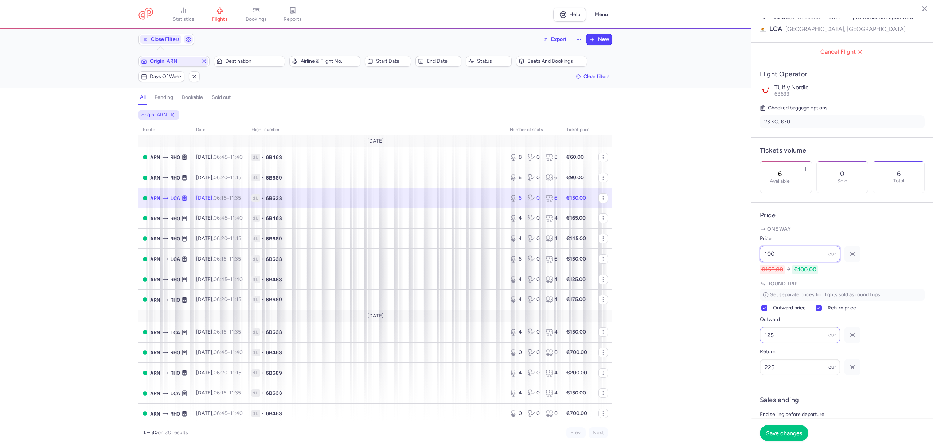
type input "100"
drag, startPoint x: 774, startPoint y: 343, endPoint x: 750, endPoint y: 341, distance: 24.2
click at [750, 341] on div "statistics flights bookings reports Help Menu Close Filters Export New Filters …" at bounding box center [466, 223] width 933 height 447
type input "90"
click at [785, 439] on button "Save changes" at bounding box center [784, 432] width 48 height 16
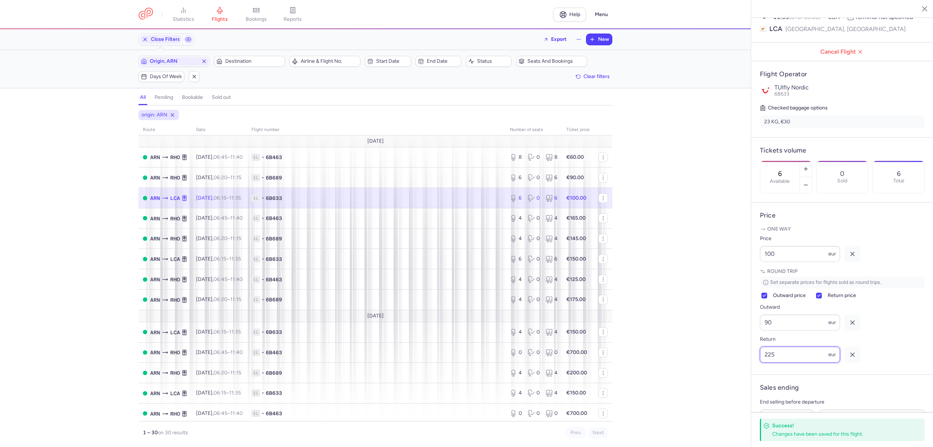
click at [798, 362] on input "225" at bounding box center [800, 354] width 80 height 16
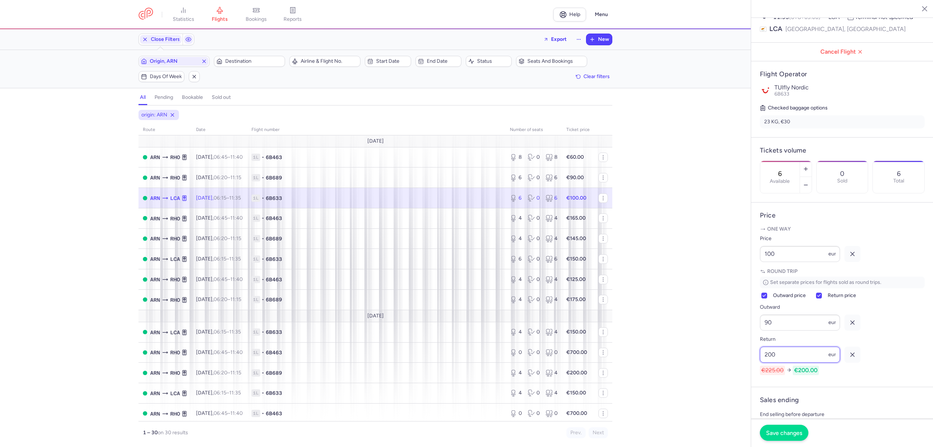
type input "200"
click at [804, 431] on button "Save changes" at bounding box center [784, 432] width 48 height 16
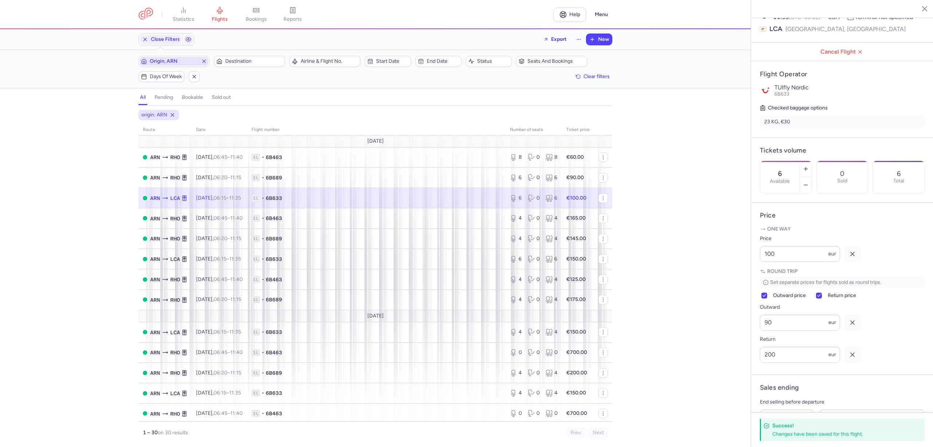
click at [190, 63] on span "Origin, ARN" at bounding box center [174, 61] width 48 height 6
click at [197, 112] on span "Landvetter, Göteborg, Sweden GOT" at bounding box center [193, 119] width 97 height 20
type input "got"
click at [346, 195] on span "1L • 6B535" at bounding box center [377, 197] width 250 height 7
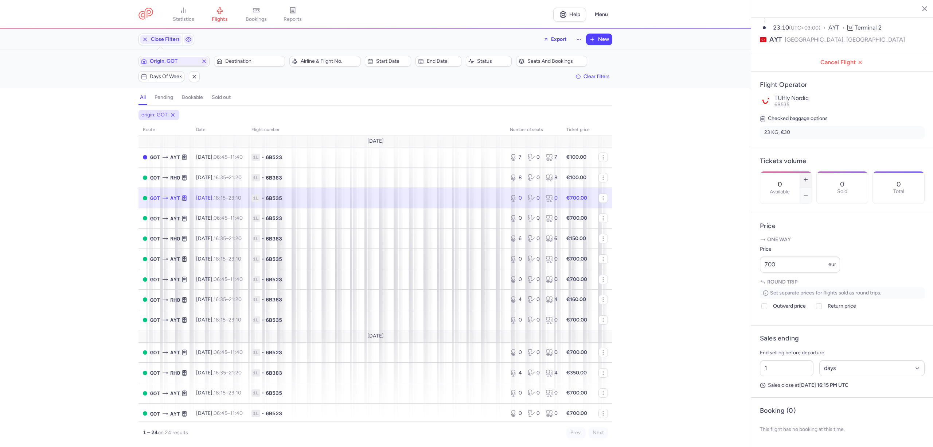
click at [812, 171] on button "button" at bounding box center [806, 179] width 12 height 16
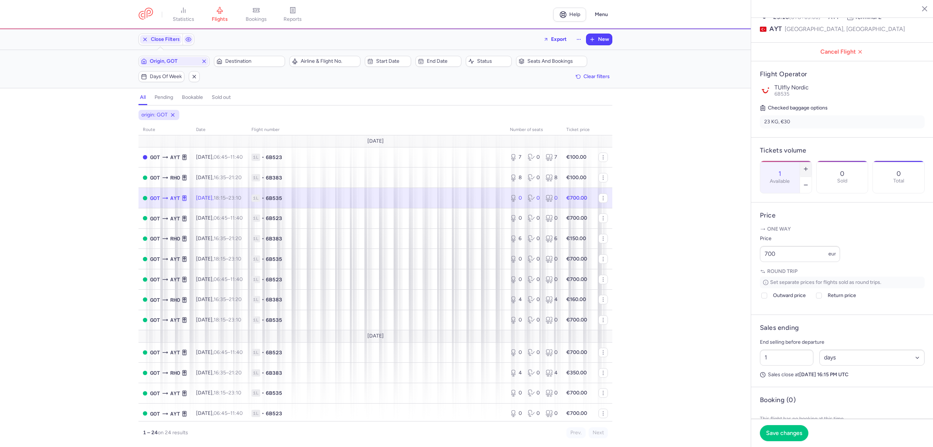
click at [809, 166] on icon "button" at bounding box center [806, 169] width 6 height 6
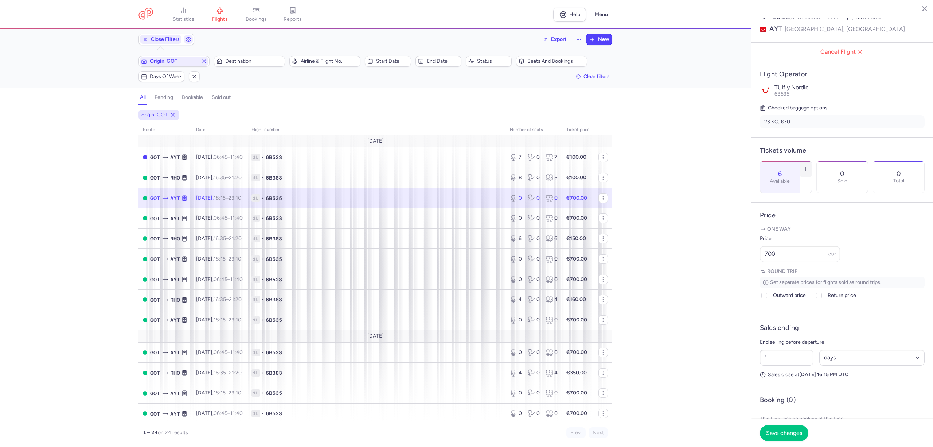
click at [809, 166] on icon "button" at bounding box center [806, 169] width 6 height 6
type input "10"
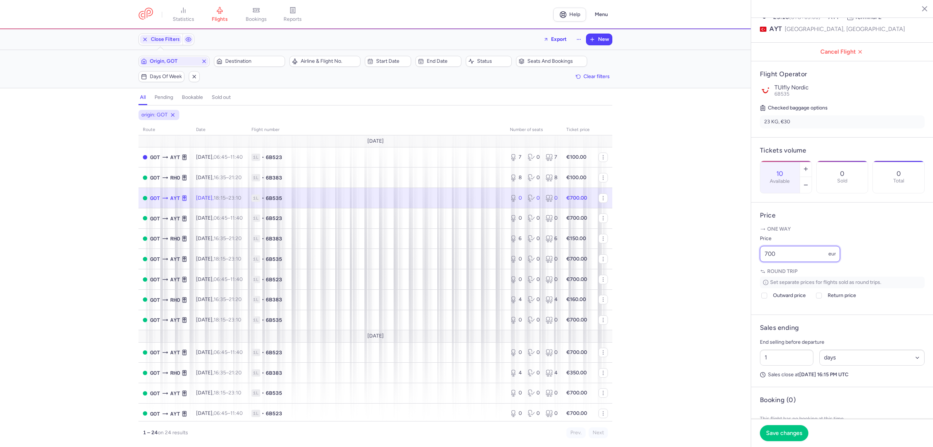
drag, startPoint x: 766, startPoint y: 268, endPoint x: 742, endPoint y: 269, distance: 23.7
click at [743, 269] on div "statistics flights bookings reports Help Menu Close Filters Export New Filters …" at bounding box center [466, 223] width 933 height 447
type input "100"
click at [770, 312] on label "Outward price" at bounding box center [783, 307] width 46 height 9
click at [767, 311] on input "Outward price" at bounding box center [765, 308] width 6 height 6
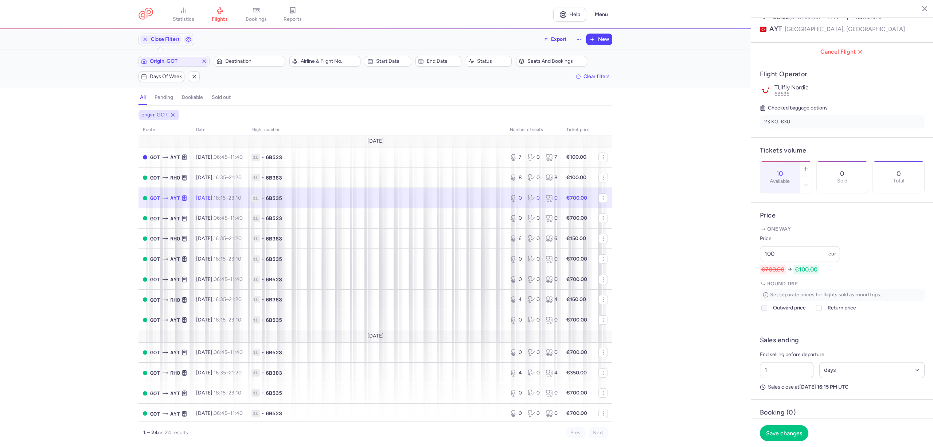
checkbox input "true"
type input "90"
click at [823, 312] on div at bounding box center [819, 307] width 9 height 9
click at [822, 311] on input "Return price" at bounding box center [819, 308] width 6 height 6
checkbox input "true"
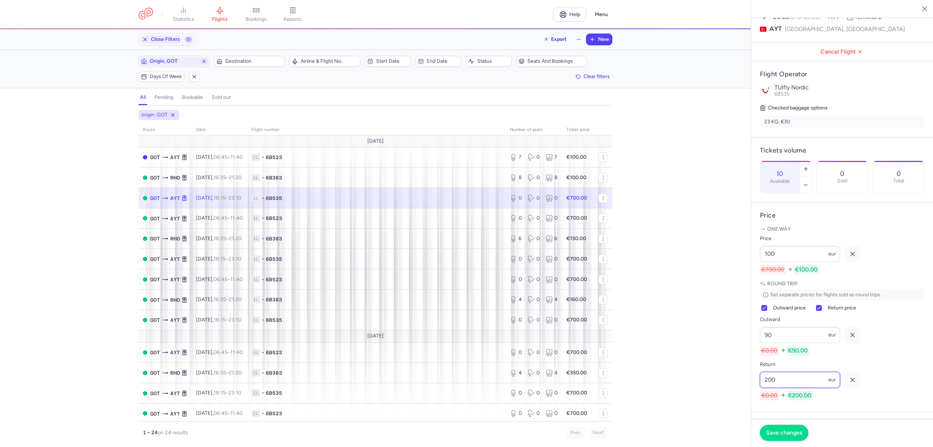
type input "200"
click at [790, 437] on button "Save changes" at bounding box center [784, 432] width 48 height 16
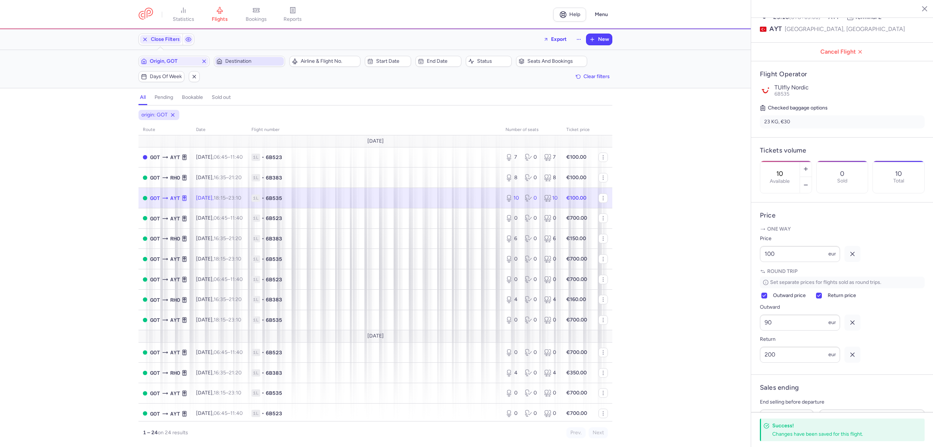
click at [258, 63] on span "Destination" at bounding box center [253, 61] width 57 height 6
click at [258, 117] on span "Antalya, Antalya, Turkey AYT" at bounding box center [269, 122] width 97 height 26
type input "ayt"
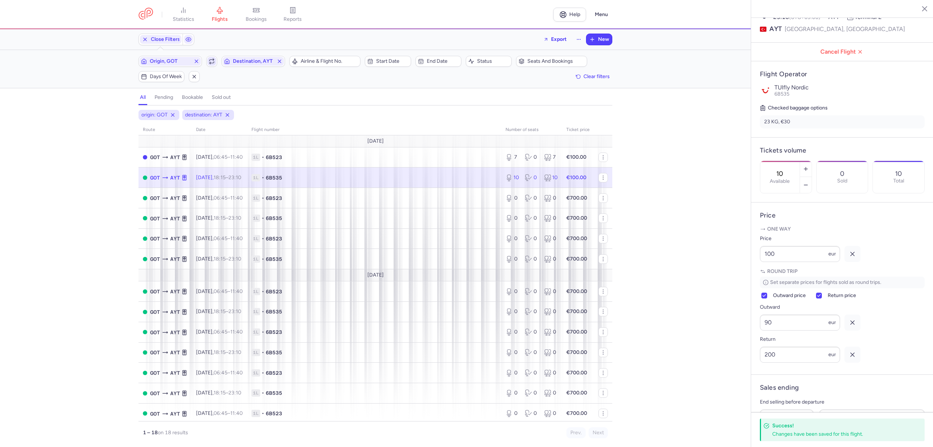
click at [215, 62] on span "button" at bounding box center [211, 61] width 9 height 9
click at [607, 38] on span "New" at bounding box center [603, 39] width 11 height 6
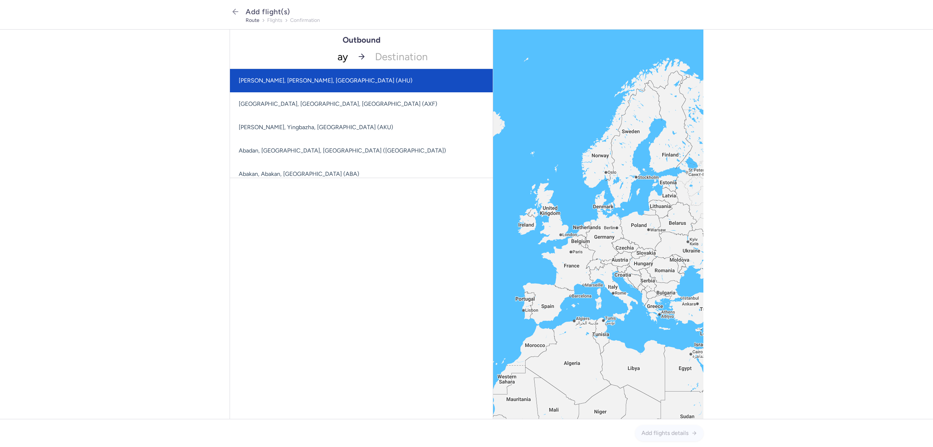
type input "ayt"
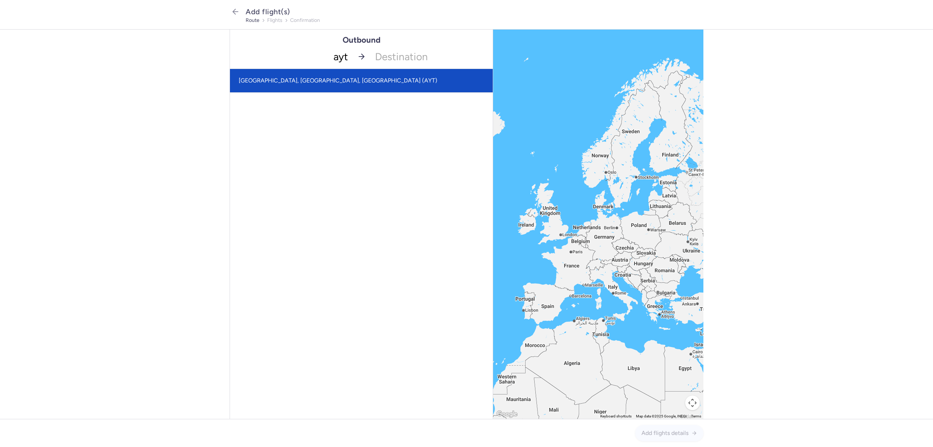
click at [271, 75] on span "Antalya, Antalya, Turkey (AYT)" at bounding box center [361, 80] width 263 height 23
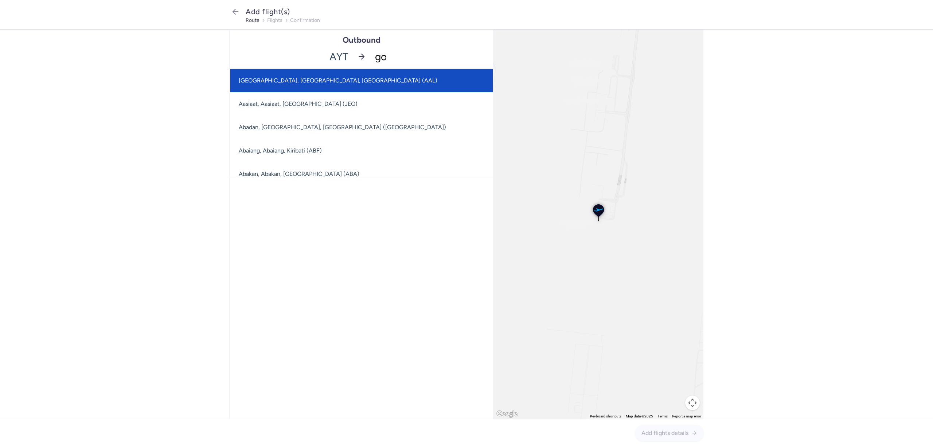
type input "got"
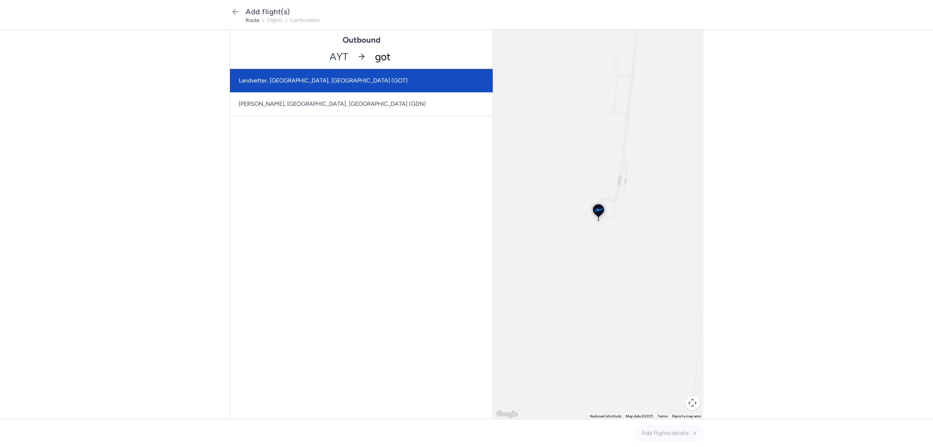
click at [273, 81] on span "Landvetter, Göteborg, Sweden (GOT)" at bounding box center [323, 80] width 169 height 7
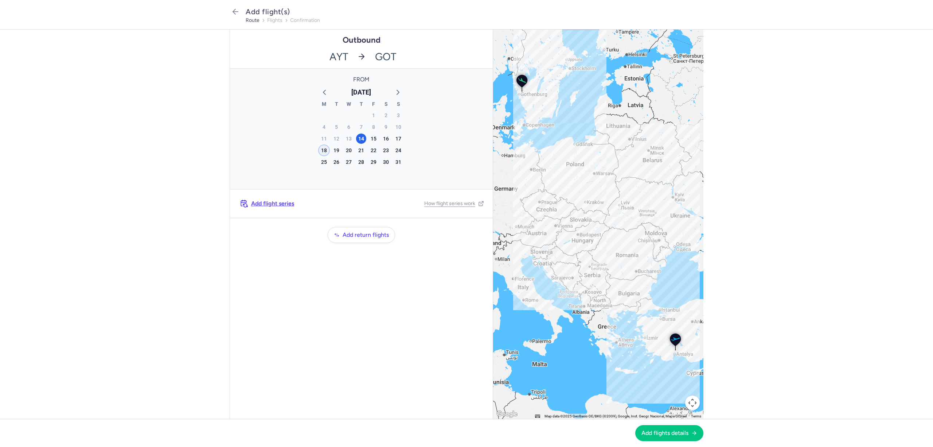
click at [326, 150] on div "18" at bounding box center [324, 150] width 10 height 10
click at [275, 202] on span "Add flight series" at bounding box center [272, 203] width 43 height 7
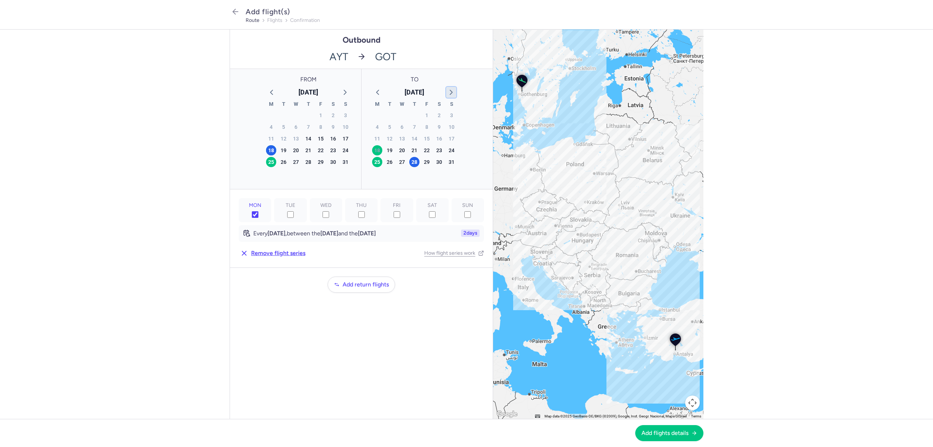
click at [451, 92] on icon "button" at bounding box center [451, 92] width 9 height 9
click at [375, 127] on div "6" at bounding box center [377, 127] width 10 height 10
click at [662, 431] on span "Add flights details" at bounding box center [665, 432] width 47 height 7
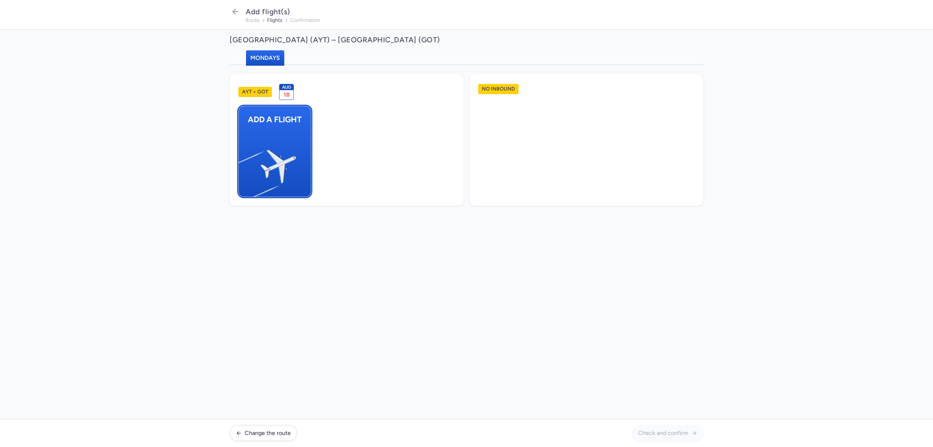
click at [275, 155] on img "button" at bounding box center [242, 163] width 123 height 113
select select "23"
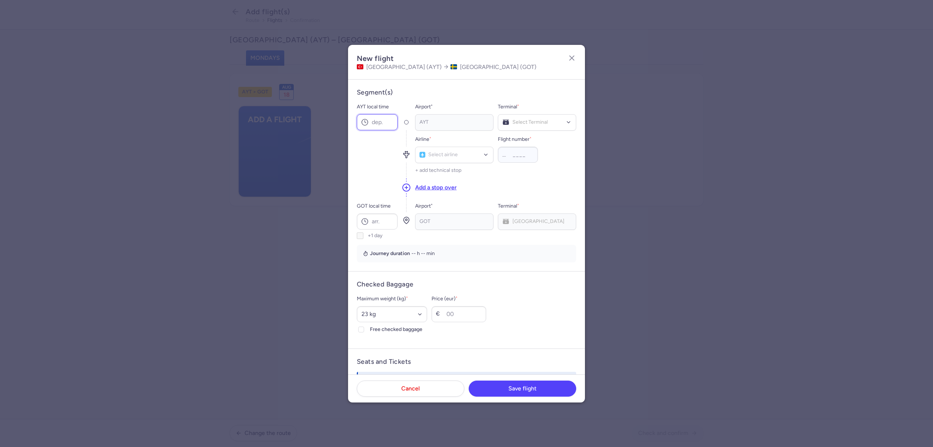
click at [381, 123] on input "AYT local time" at bounding box center [377, 122] width 41 height 16
type input "00:20"
click at [541, 151] on span "Terminal 2" at bounding box center [537, 152] width 78 height 15
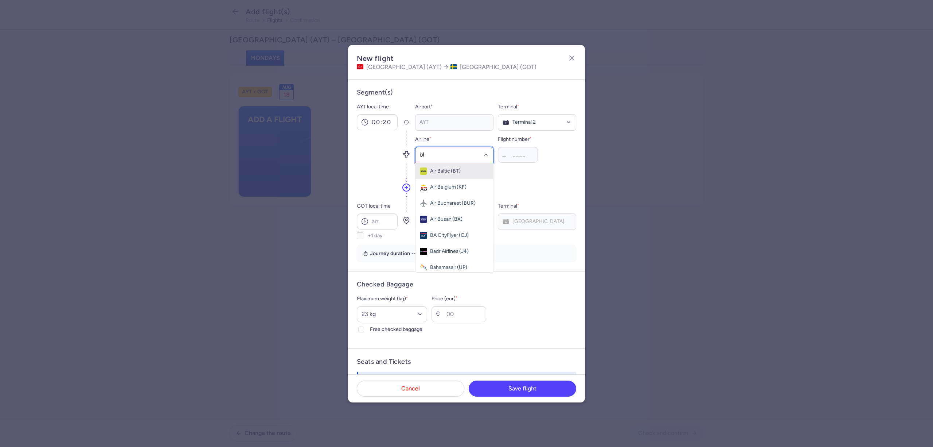
type input "blx"
click at [452, 170] on span "TUIfly Nordic" at bounding box center [445, 171] width 30 height 6
type input "536"
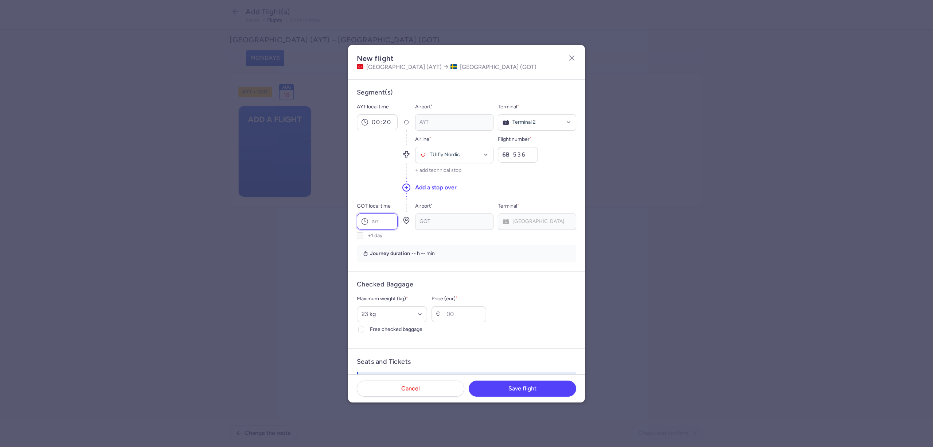
click at [381, 224] on input "GOT local time" at bounding box center [377, 221] width 41 height 16
type input "03:15"
click at [460, 308] on input "Price (eur) *" at bounding box center [459, 314] width 55 height 16
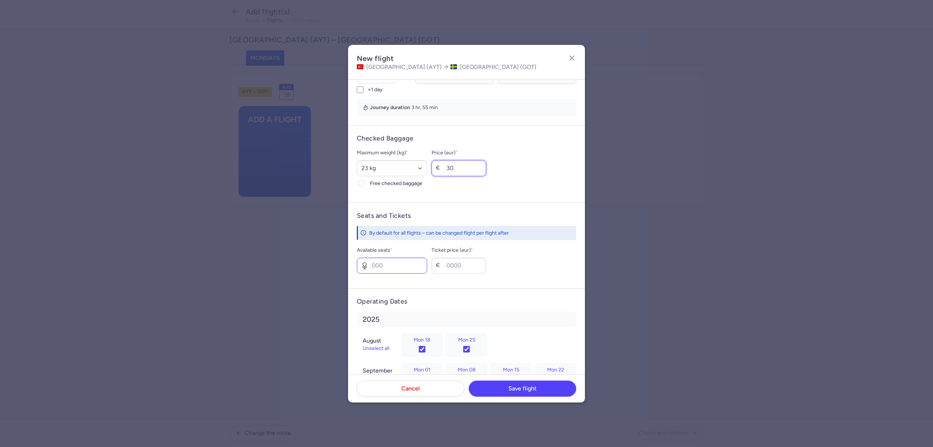
type input "30"
click at [392, 266] on input "Available seats *" at bounding box center [392, 265] width 70 height 16
type input "4"
type input "700"
drag, startPoint x: 392, startPoint y: 266, endPoint x: 368, endPoint y: 264, distance: 23.8
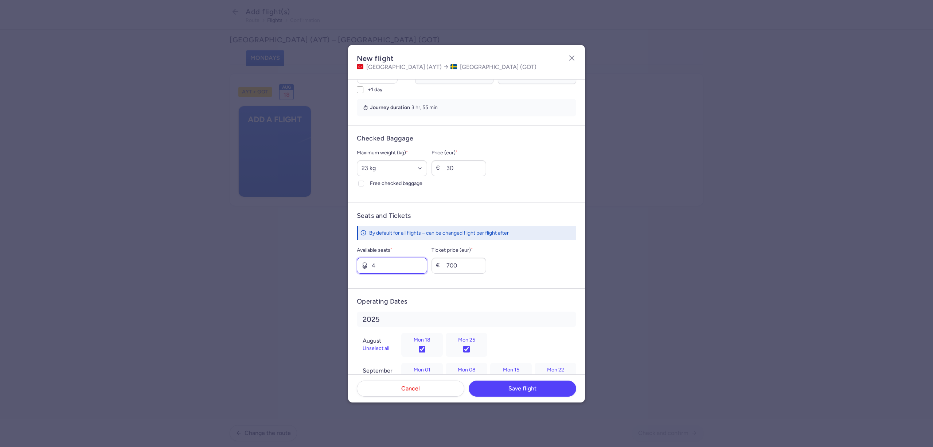
click at [368, 264] on div "4" at bounding box center [392, 265] width 70 height 16
type input "0"
click at [534, 384] on button "Save flight" at bounding box center [523, 388] width 108 height 16
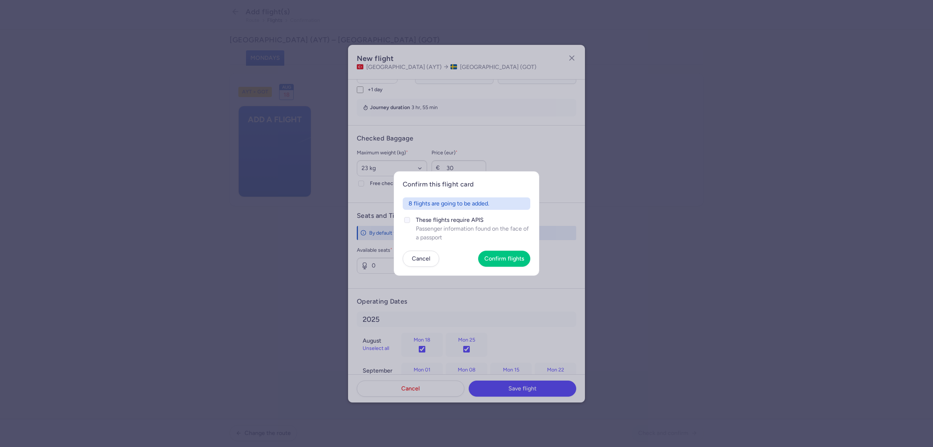
click at [406, 222] on icon at bounding box center [407, 220] width 4 height 4
click at [406, 222] on input "These flights require APIS Passenger information found on the face of a passport" at bounding box center [407, 220] width 6 height 6
checkbox input "true"
click at [512, 257] on span "Confirm flights" at bounding box center [505, 258] width 40 height 7
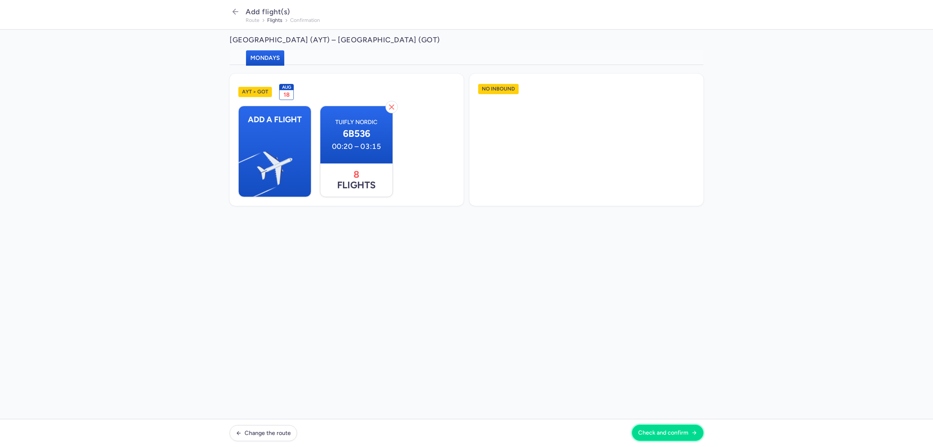
click at [663, 429] on span "Check and confirm" at bounding box center [663, 432] width 50 height 7
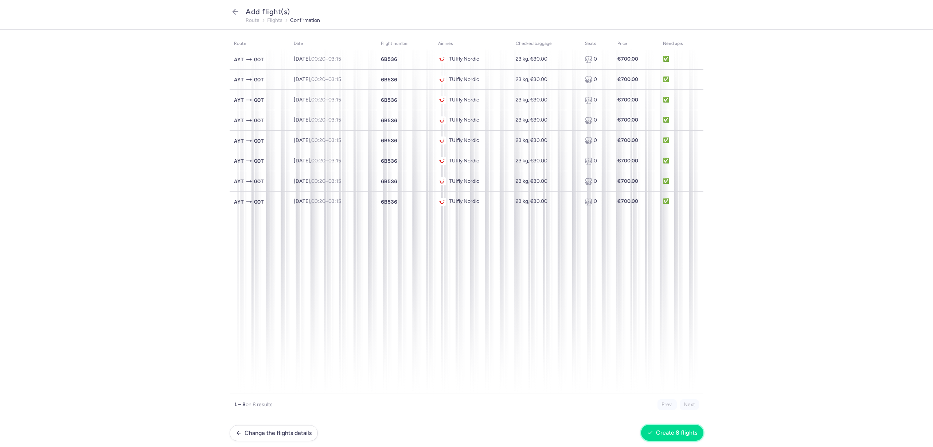
click at [673, 438] on button "Create 8 flights" at bounding box center [672, 432] width 62 height 16
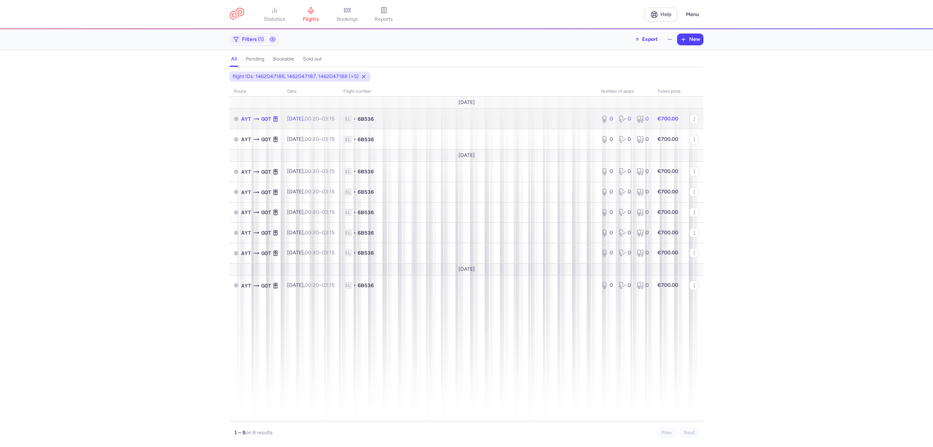
click at [451, 123] on span "1L • 6B536" at bounding box center [467, 118] width 249 height 7
select select "days"
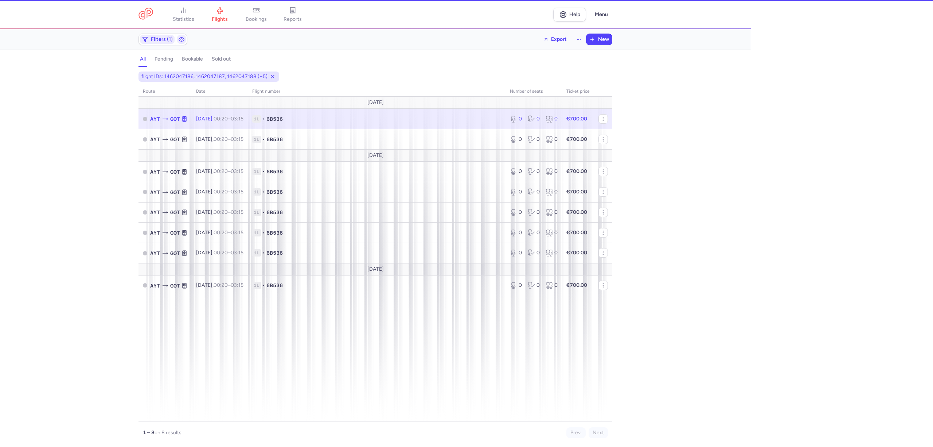
type input "0"
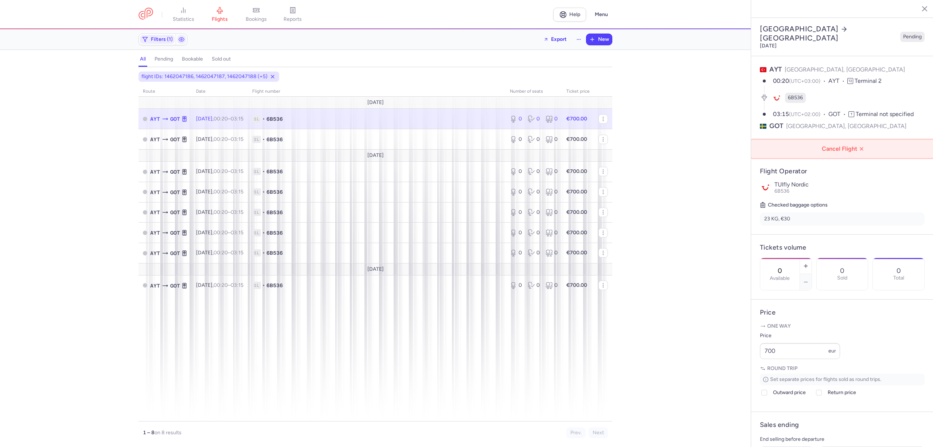
click at [841, 145] on span "Cancel Flight" at bounding box center [844, 148] width 171 height 7
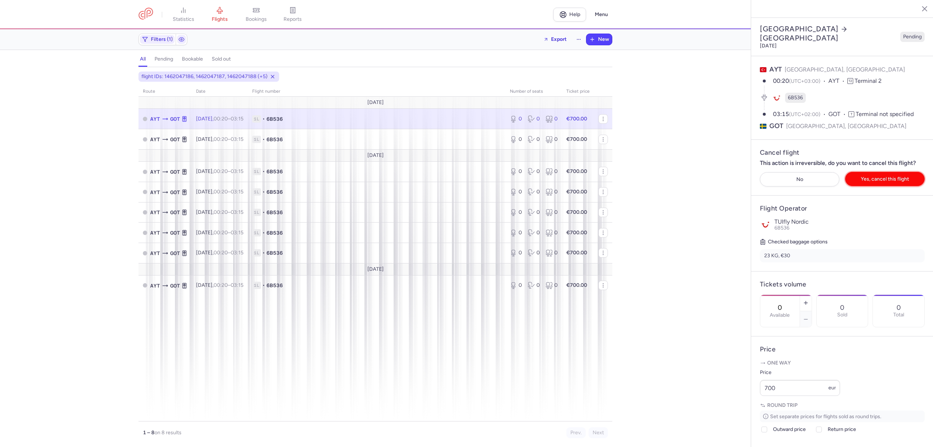
click at [861, 176] on span "Yes, cancel this flight" at bounding box center [885, 178] width 48 height 5
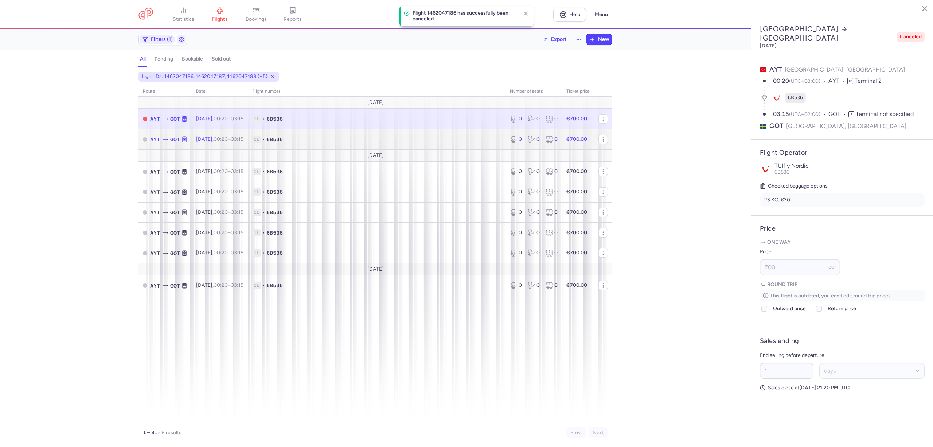
click at [341, 136] on span "1L • 6B536" at bounding box center [376, 139] width 249 height 7
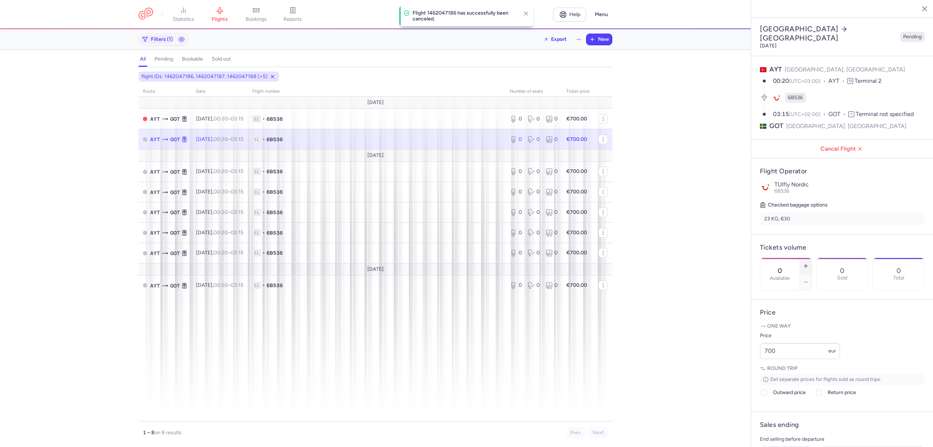
click at [809, 263] on icon "button" at bounding box center [806, 266] width 6 height 6
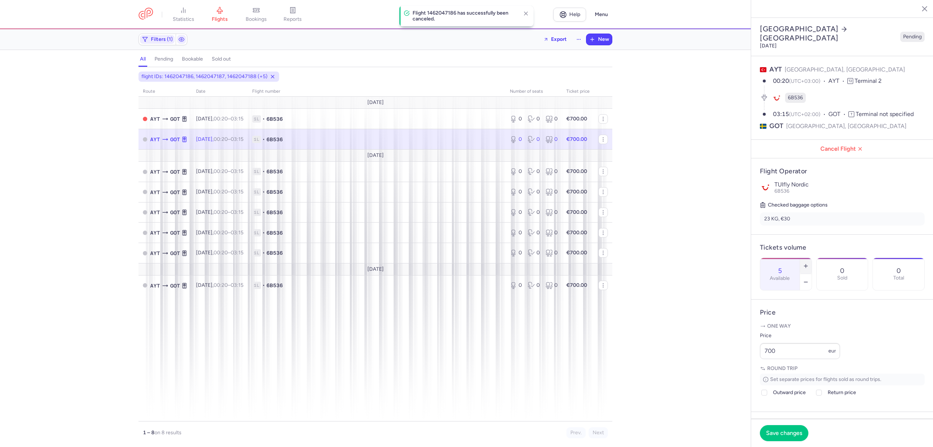
click at [809, 263] on icon "button" at bounding box center [806, 266] width 6 height 6
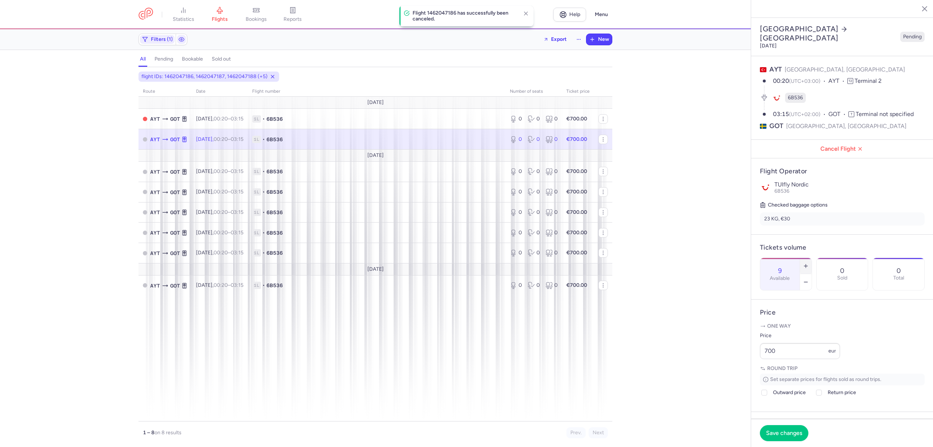
type input "10"
drag, startPoint x: 789, startPoint y: 361, endPoint x: 716, endPoint y: 369, distance: 73.0
click at [716, 369] on div "statistics flights bookings reports Help Menu Filters (1) Export New all pendin…" at bounding box center [466, 223] width 933 height 447
type input "500"
click at [780, 438] on button "Save changes" at bounding box center [784, 432] width 48 height 16
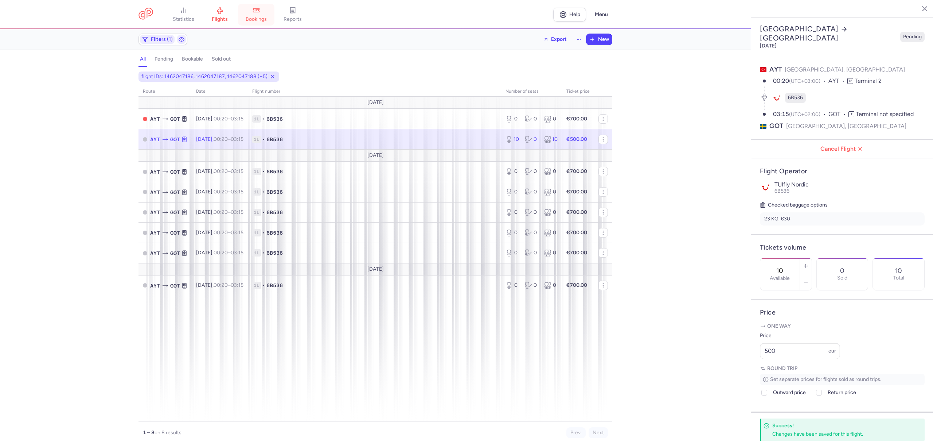
click at [260, 16] on span "bookings" at bounding box center [256, 19] width 21 height 7
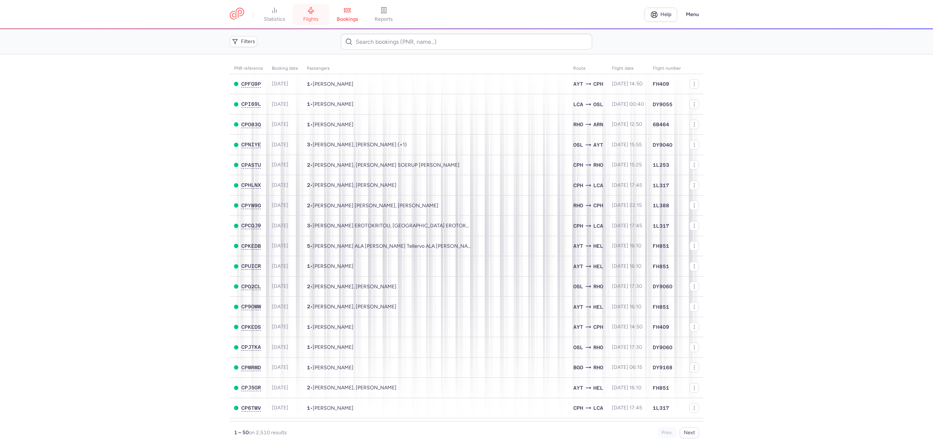
click at [322, 13] on link "flights" at bounding box center [311, 15] width 36 height 16
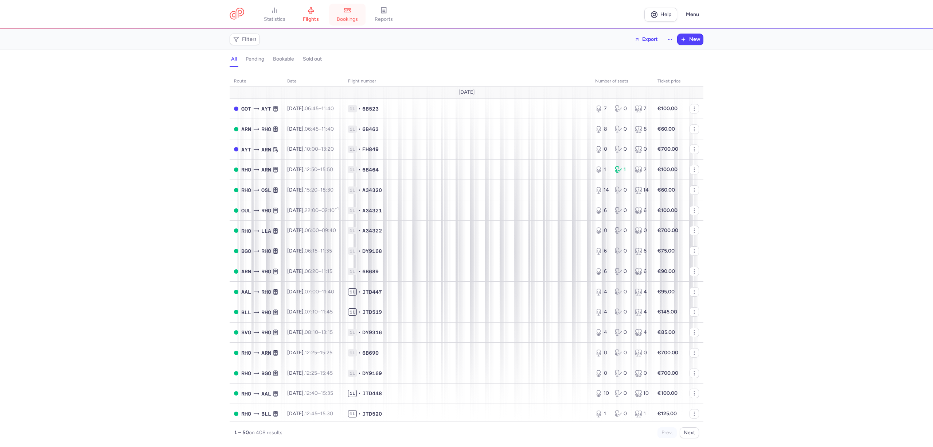
click at [348, 12] on icon at bounding box center [347, 10] width 7 height 7
